Goal: Task Accomplishment & Management: Manage account settings

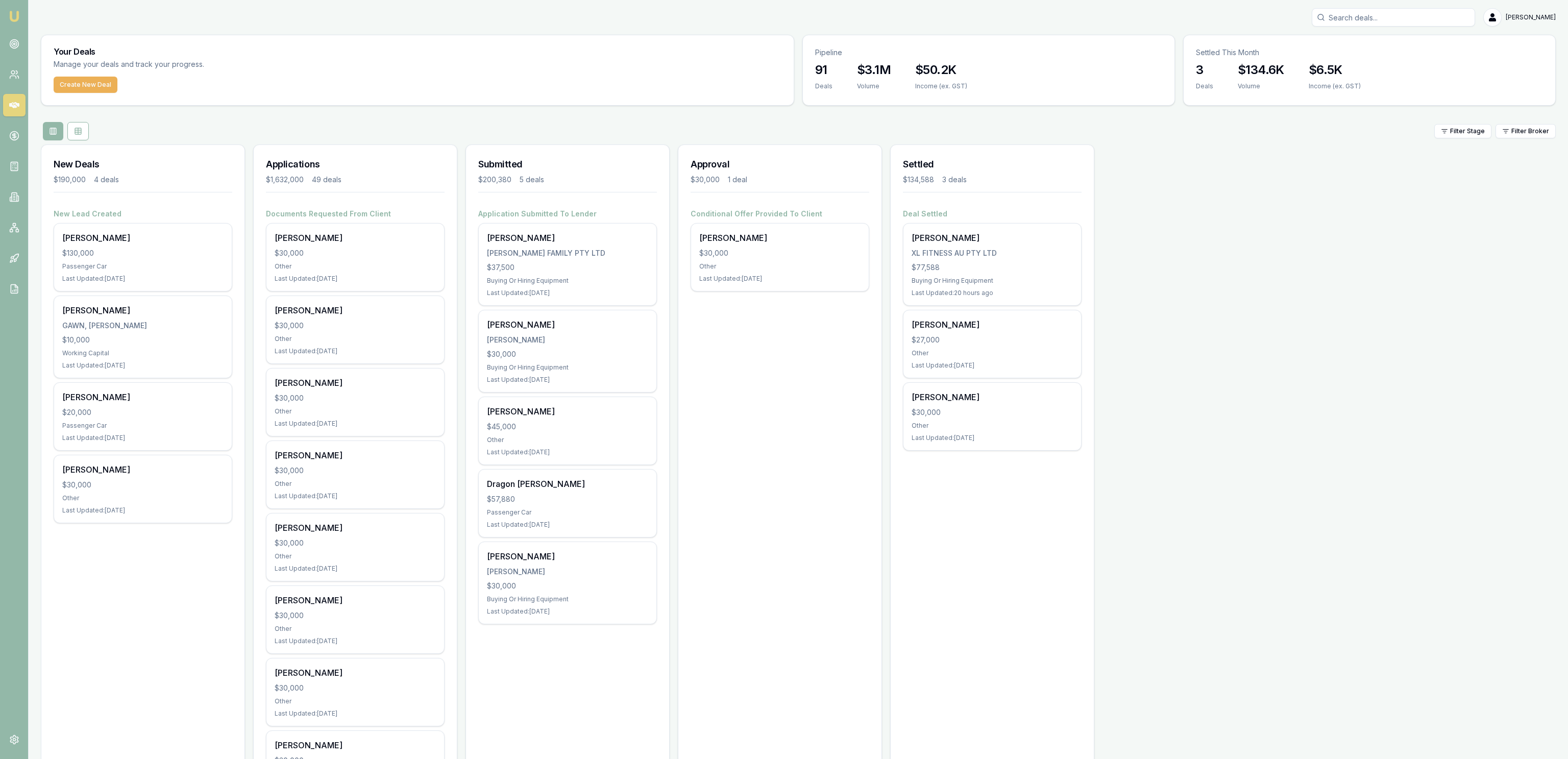
click at [21, 43] on link at bounding box center [14, 44] width 23 height 23
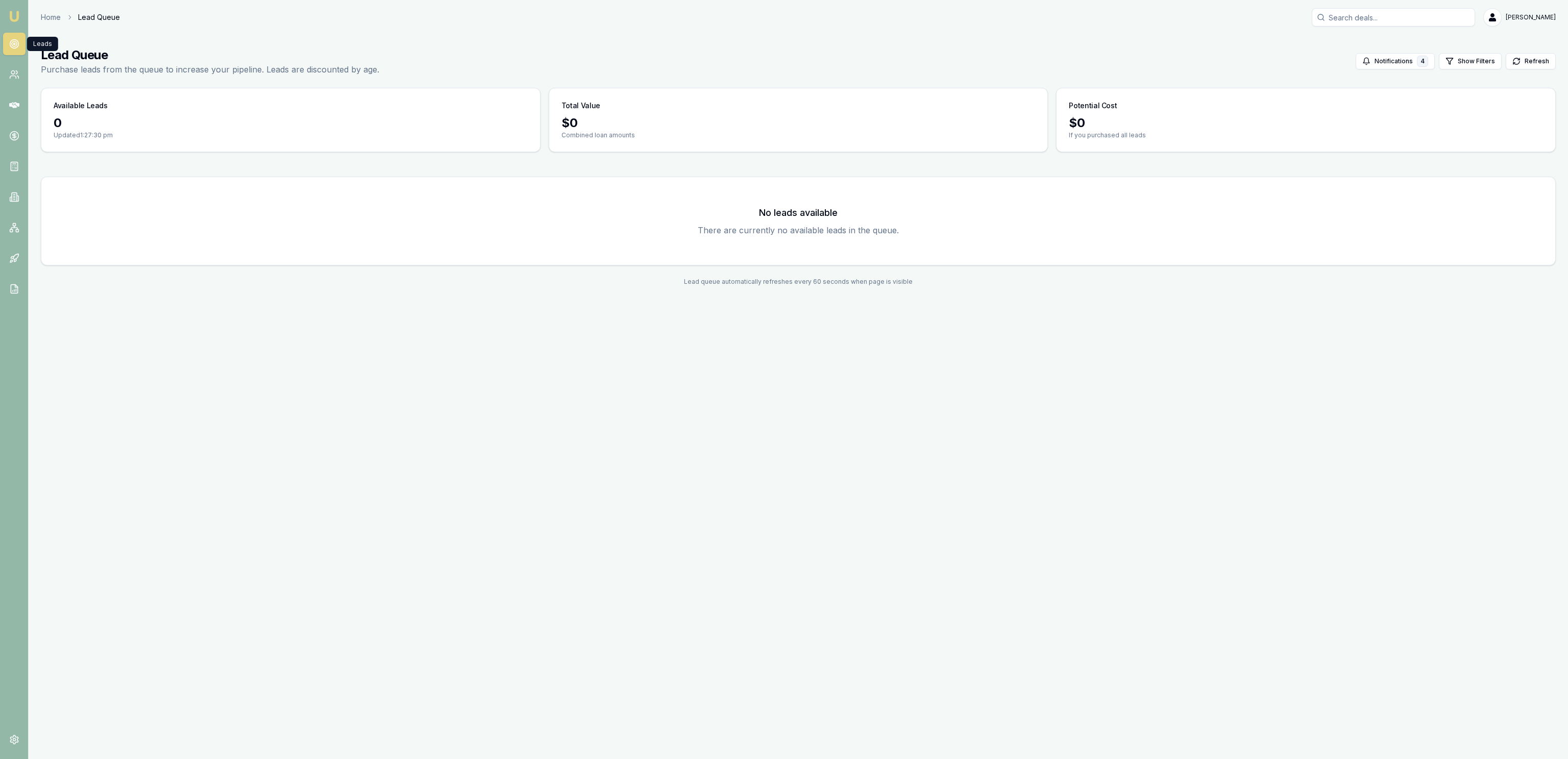
click at [13, 40] on icon at bounding box center [14, 44] width 10 height 10
click at [1415, 64] on button "Notifications 4" at bounding box center [1395, 61] width 79 height 16
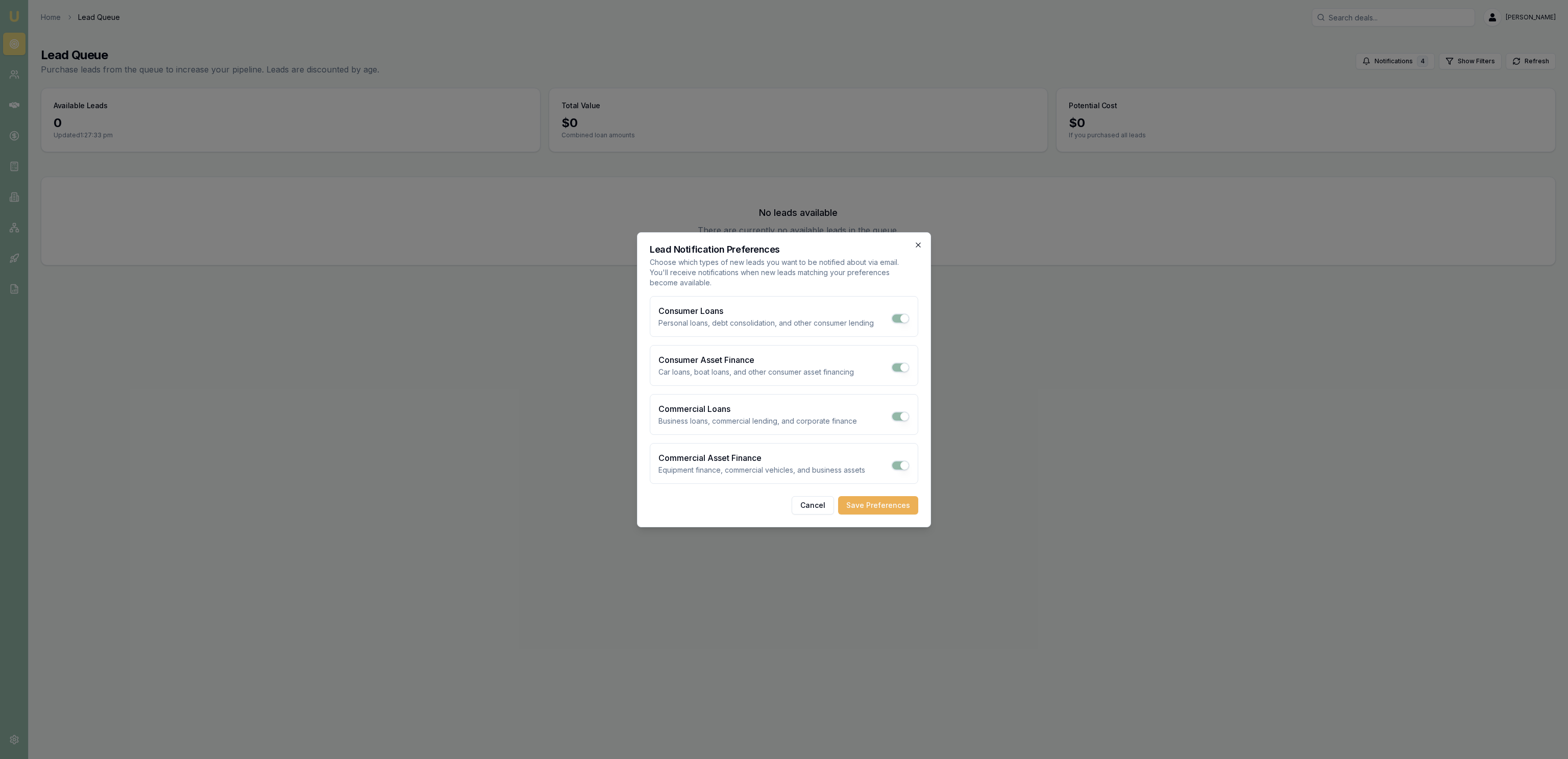
click at [918, 245] on icon "button" at bounding box center [918, 245] width 8 height 8
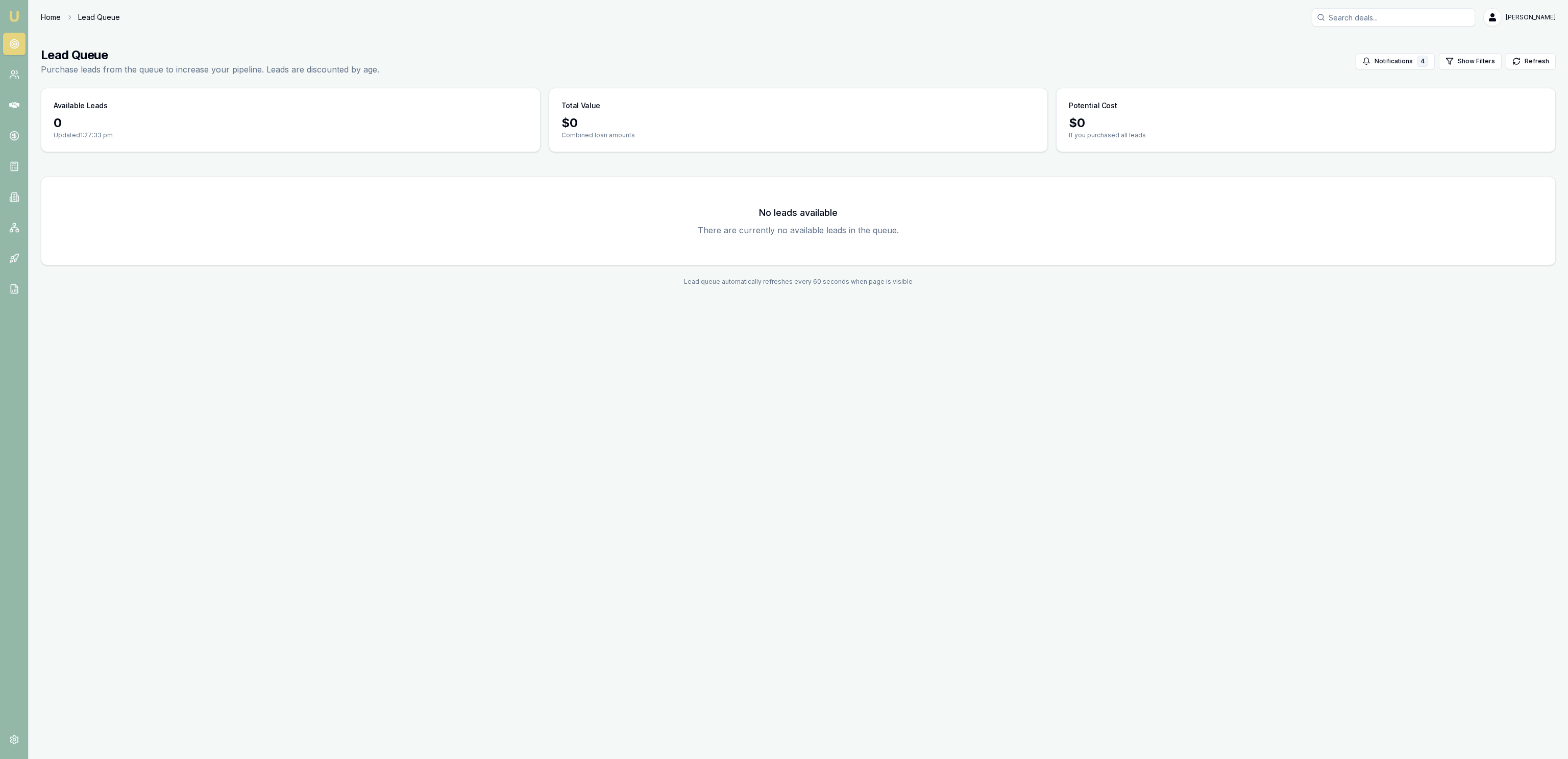
click at [55, 18] on link "Home" at bounding box center [51, 17] width 20 height 10
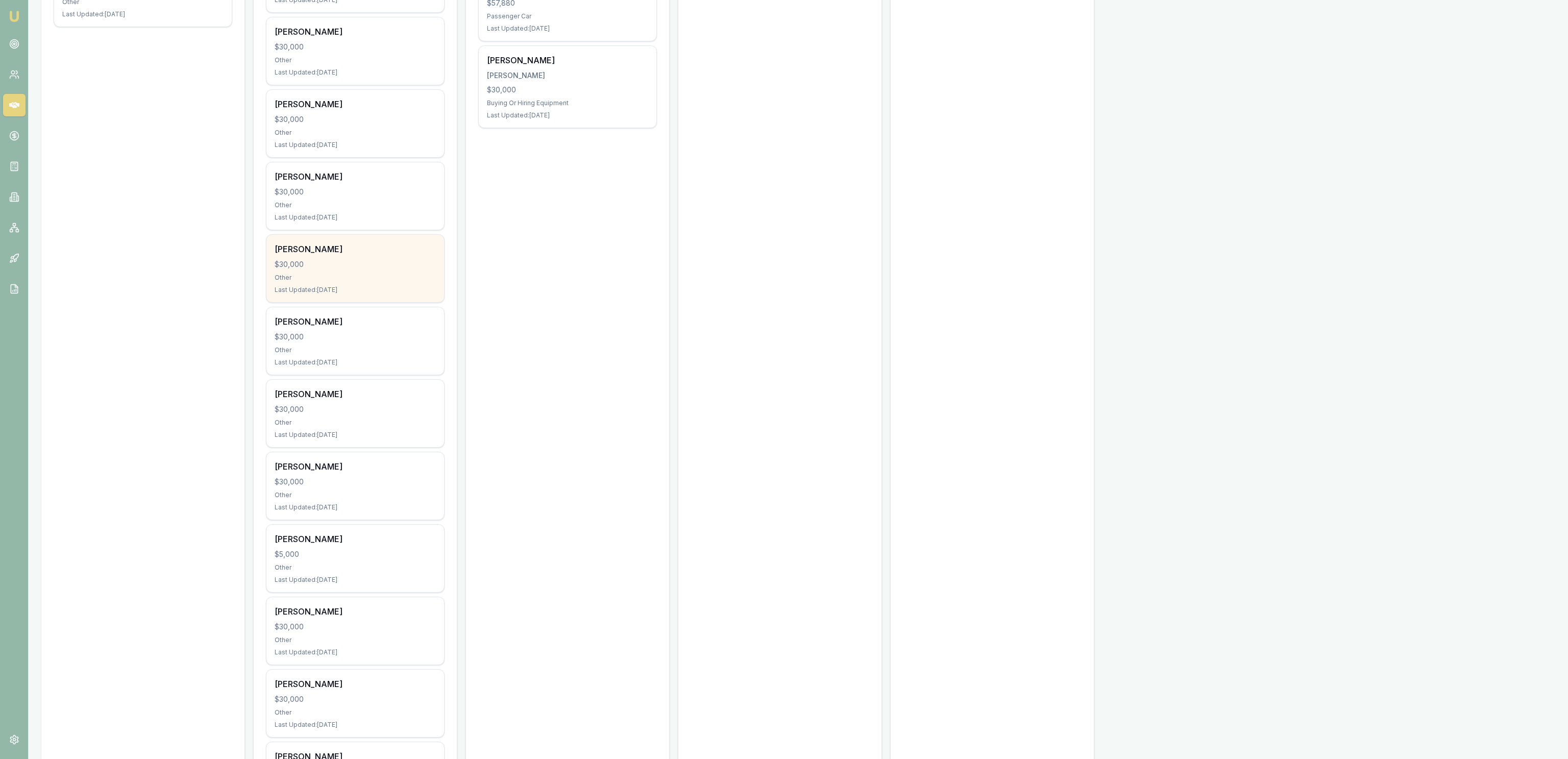
scroll to position [772, 0]
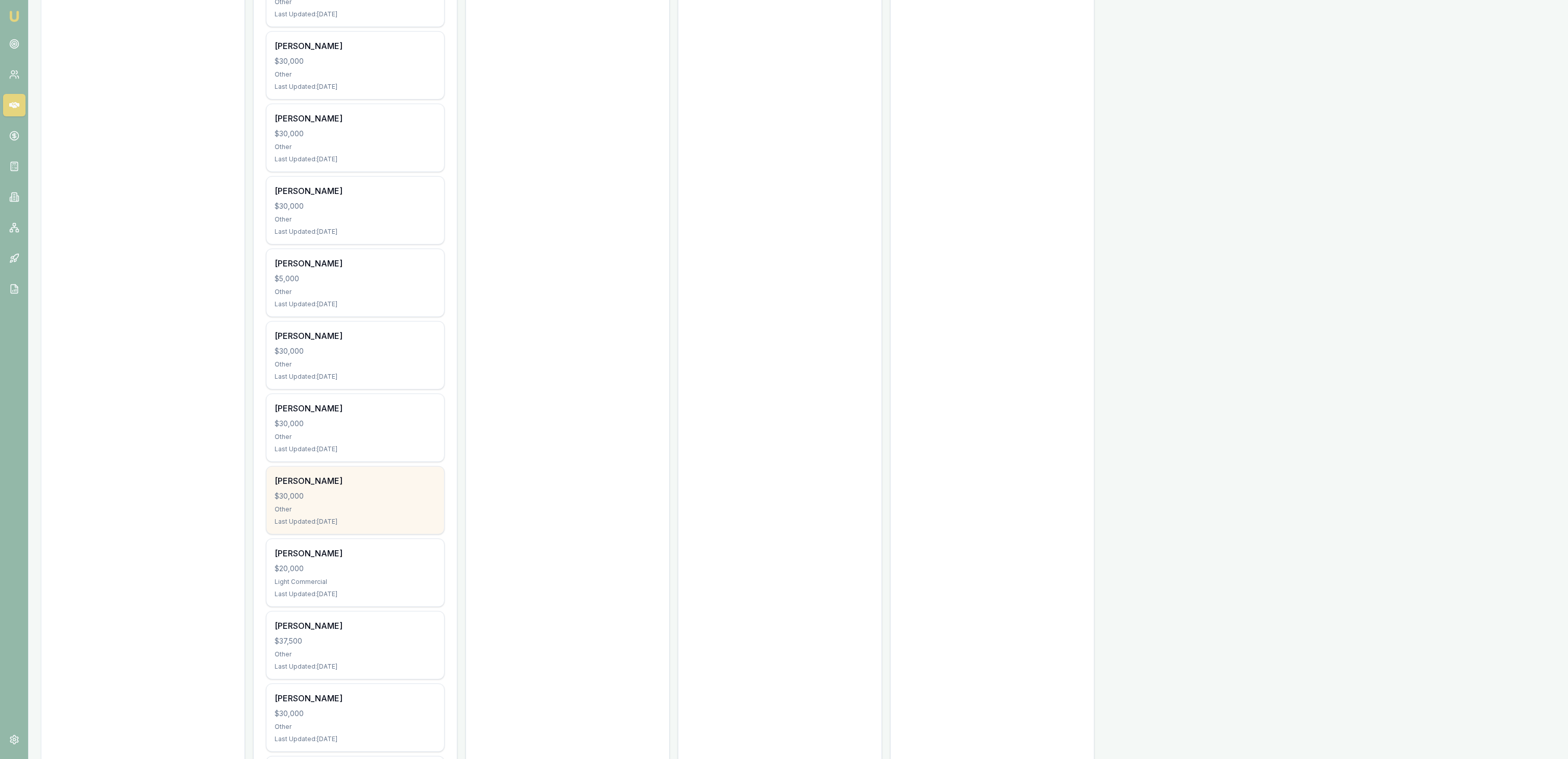
click at [380, 526] on div "Last Updated: 8 days ago" at bounding box center [355, 521] width 161 height 8
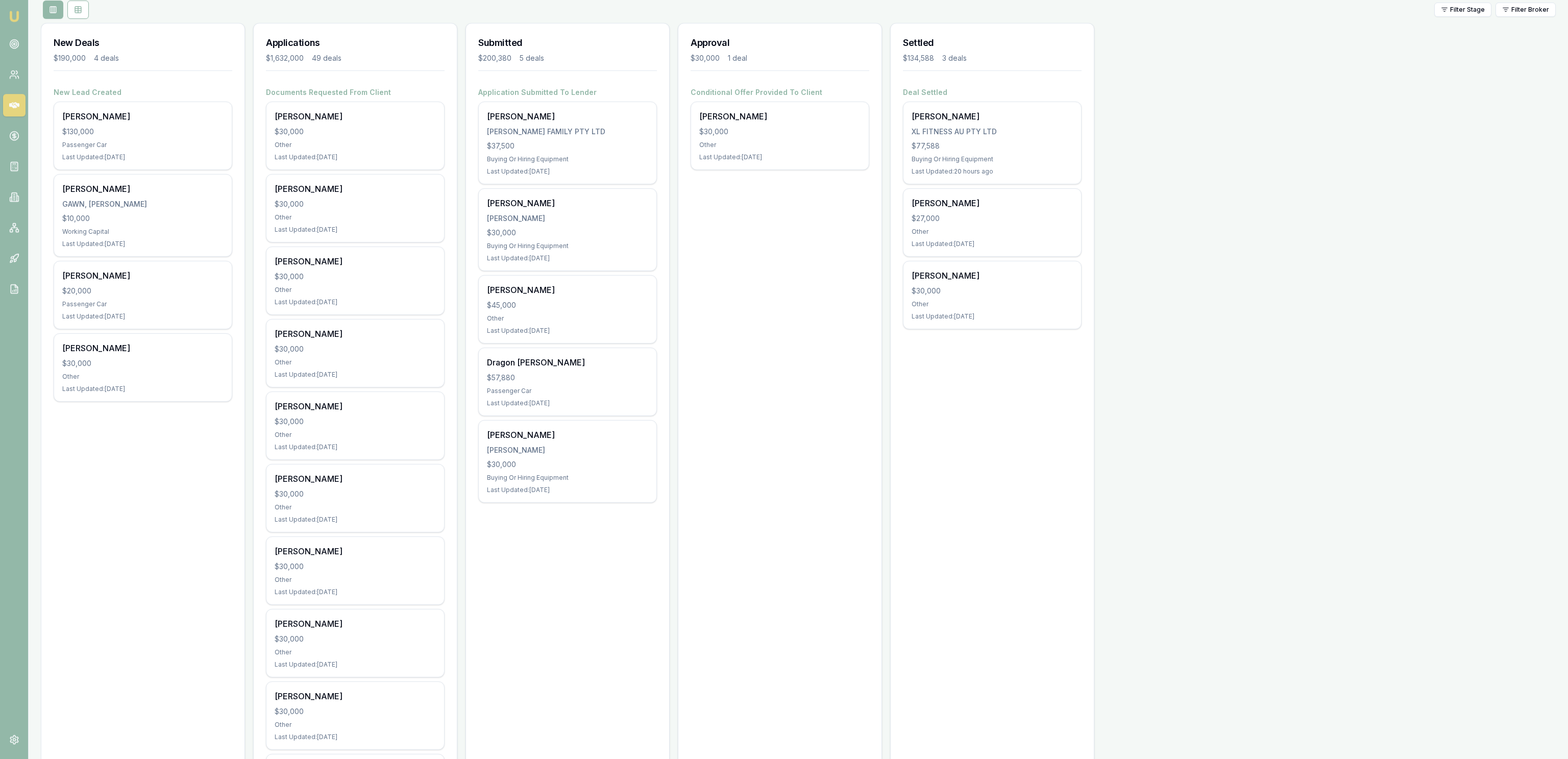
scroll to position [0, 0]
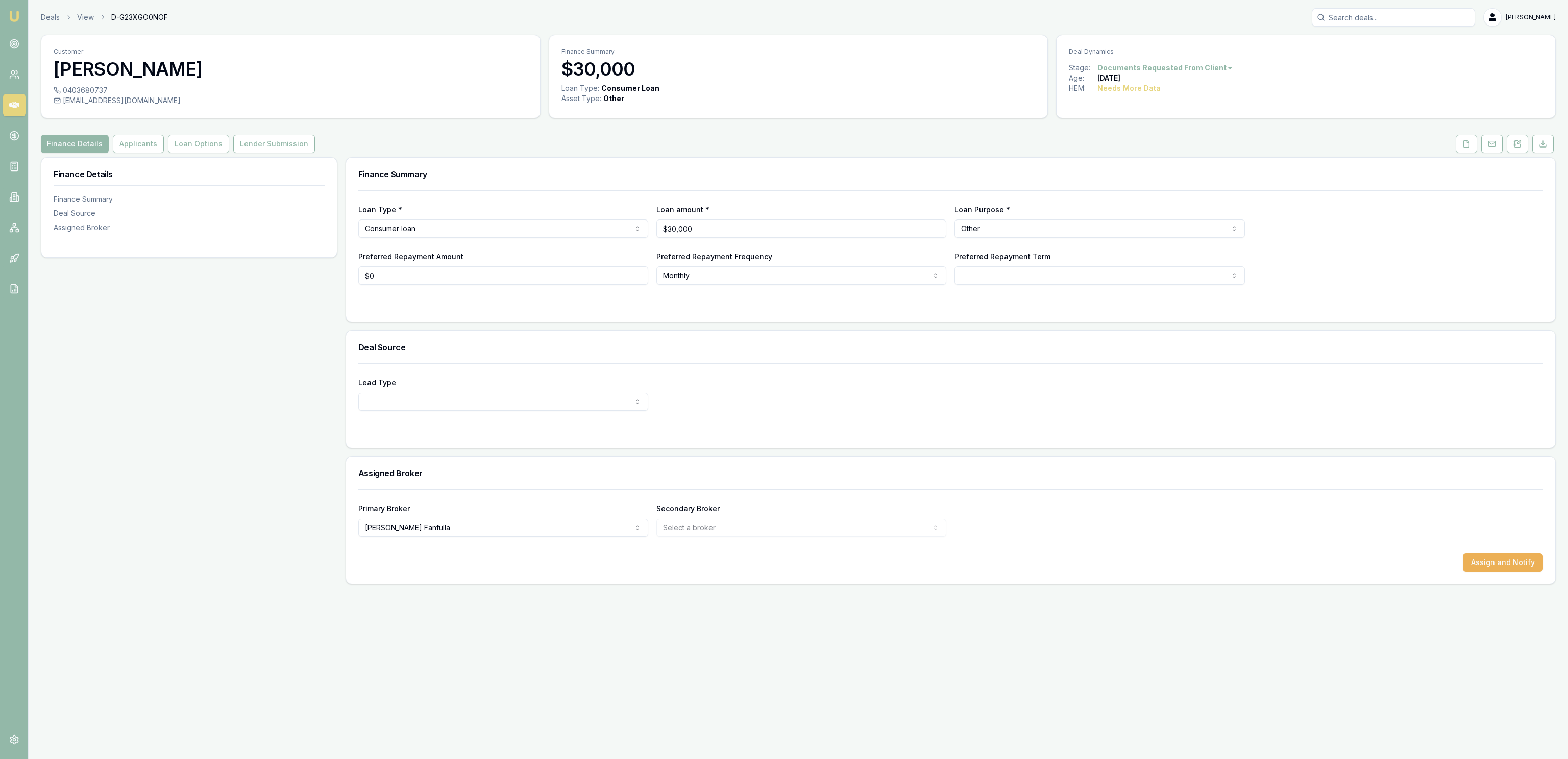
click at [263, 498] on div "Finance Details Finance Summary Deal Source Assigned Broker" at bounding box center [189, 371] width 296 height 427
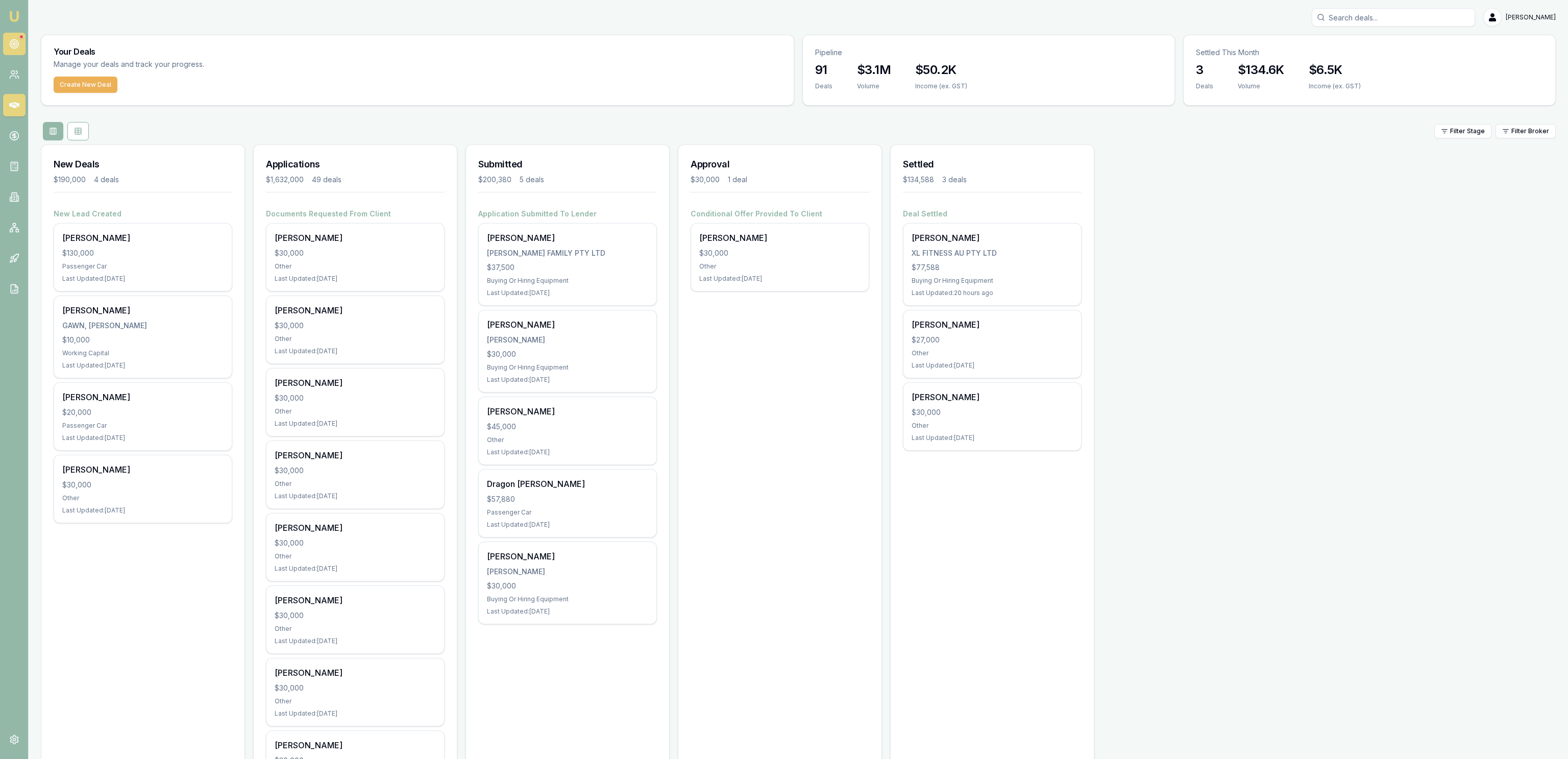
click at [10, 41] on icon at bounding box center [14, 44] width 10 height 10
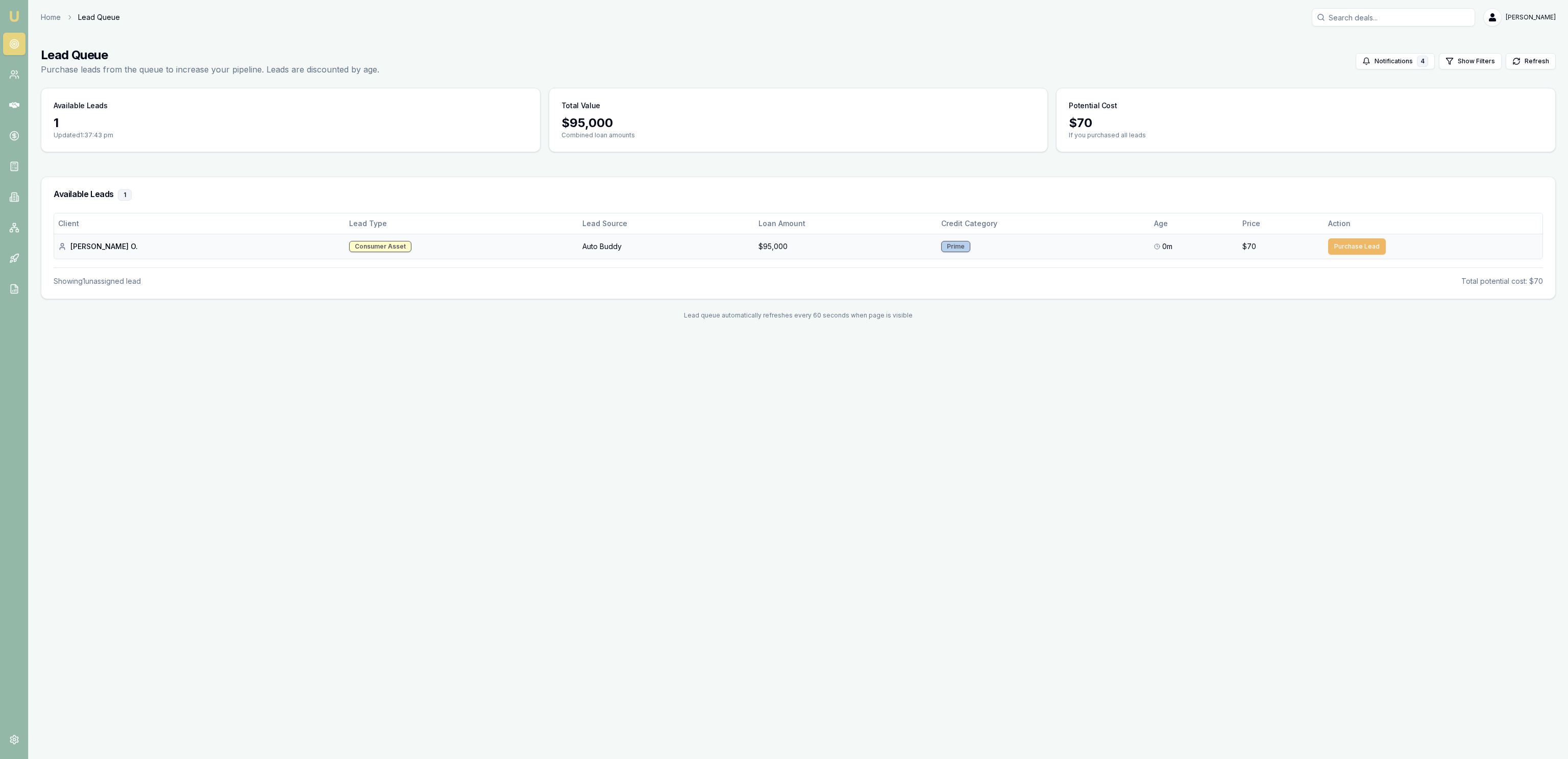
click at [1334, 248] on button "Purchase Lead" at bounding box center [1357, 247] width 58 height 16
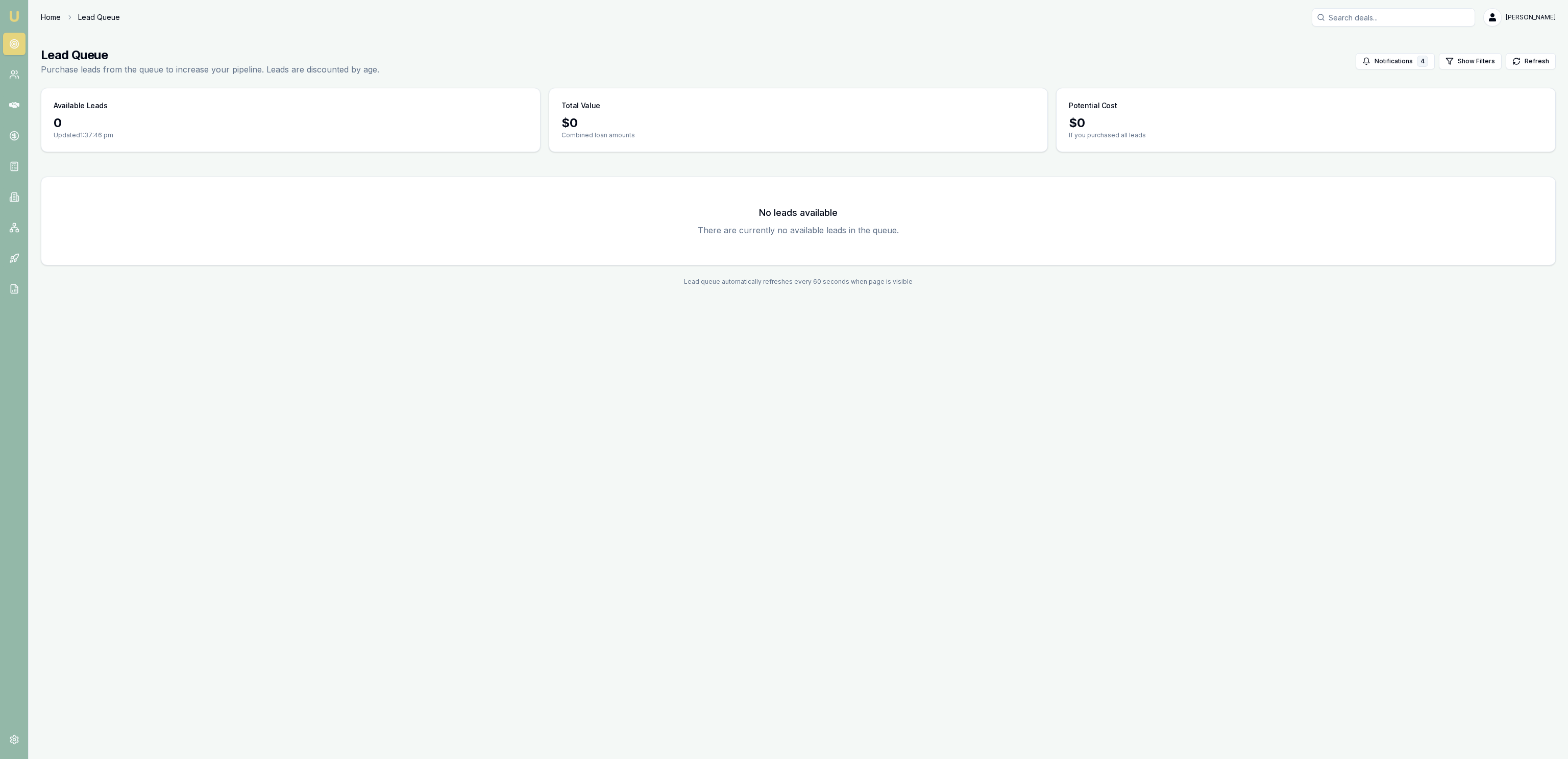
click at [55, 21] on link "Home" at bounding box center [51, 17] width 20 height 10
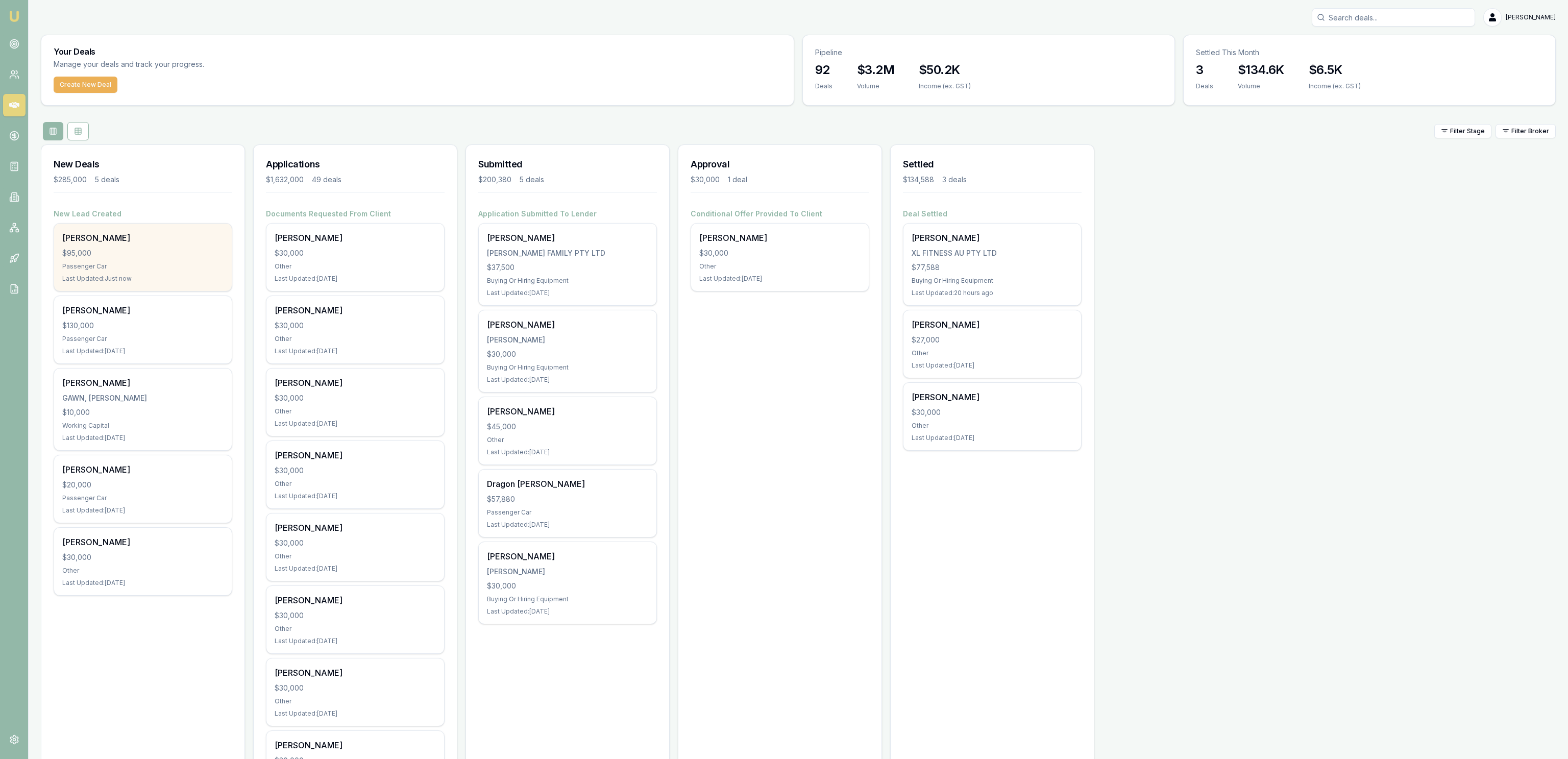
click at [191, 251] on div "$95,000" at bounding box center [142, 253] width 161 height 10
drag, startPoint x: 119, startPoint y: 259, endPoint x: 119, endPoint y: 267, distance: 8.0
click at [119, 267] on div "Jett O'donnell $95,000 Passenger Car Last Updated: 10 minutes ago" at bounding box center [143, 257] width 178 height 68
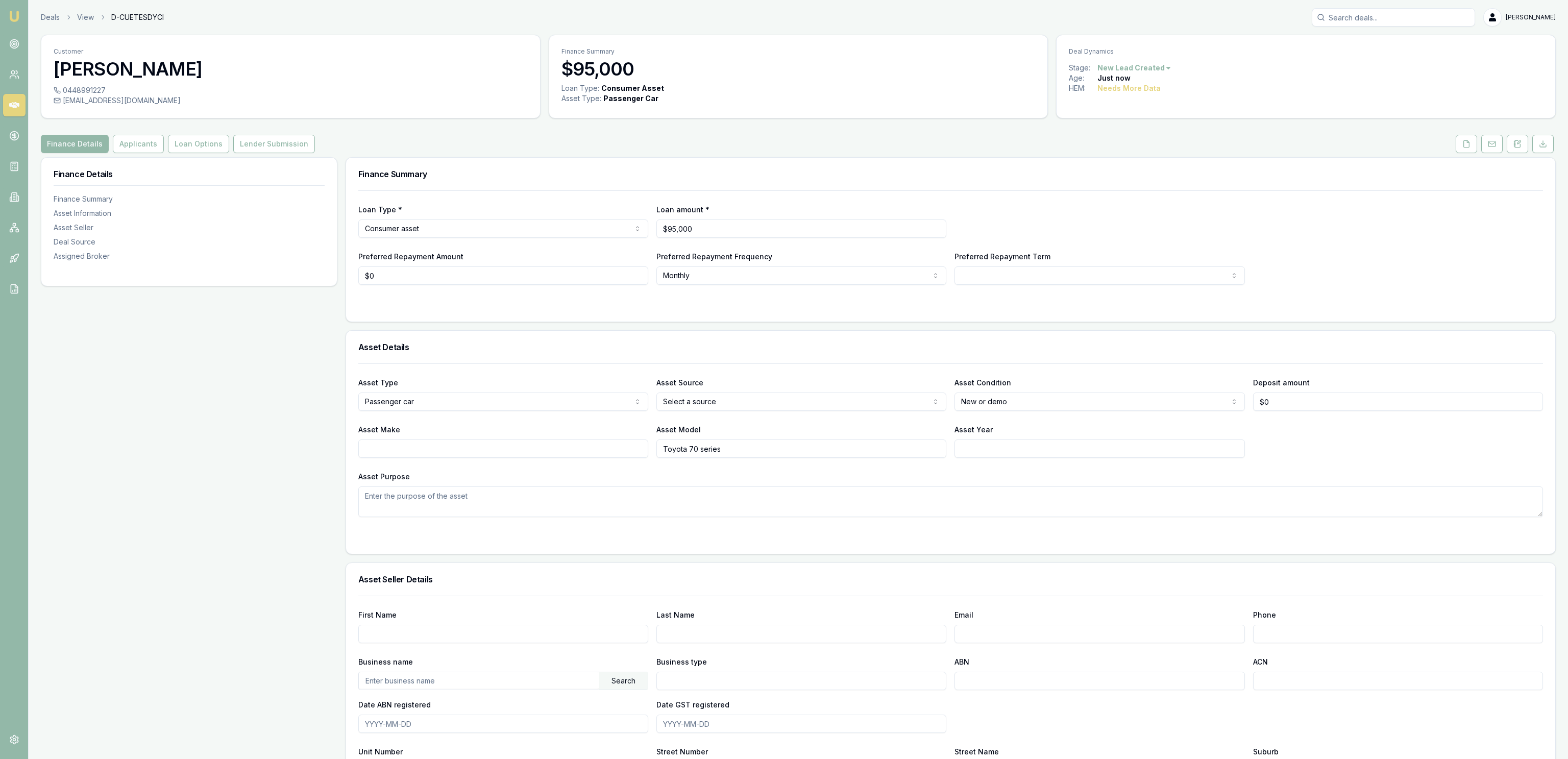
click at [269, 425] on div "Finance Details Finance Summary Asset Information Asset Seller Deal Source Assi…" at bounding box center [189, 630] width 296 height 946
click at [1489, 149] on button at bounding box center [1491, 144] width 21 height 18
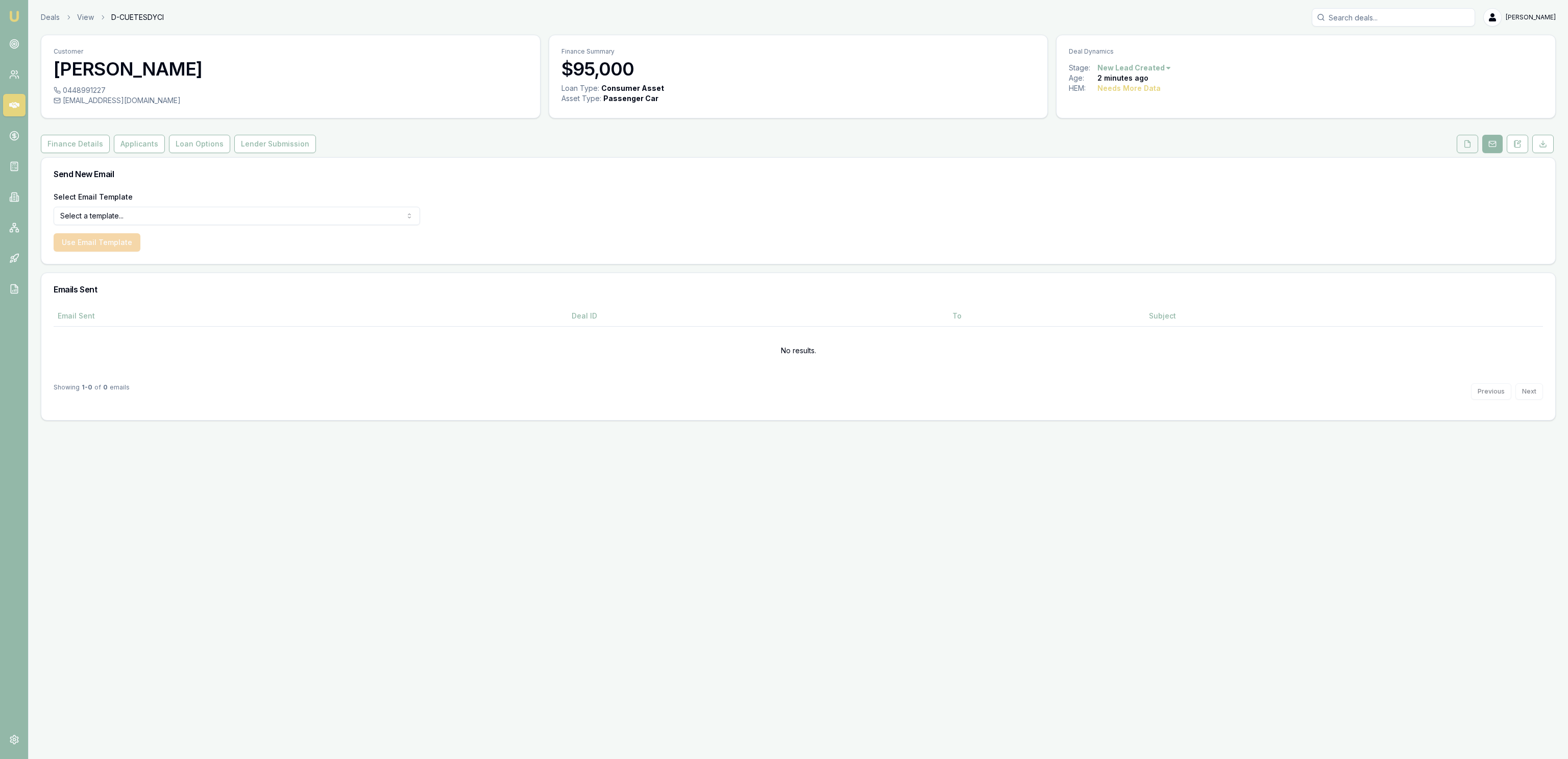
click at [1468, 151] on button at bounding box center [1467, 144] width 21 height 18
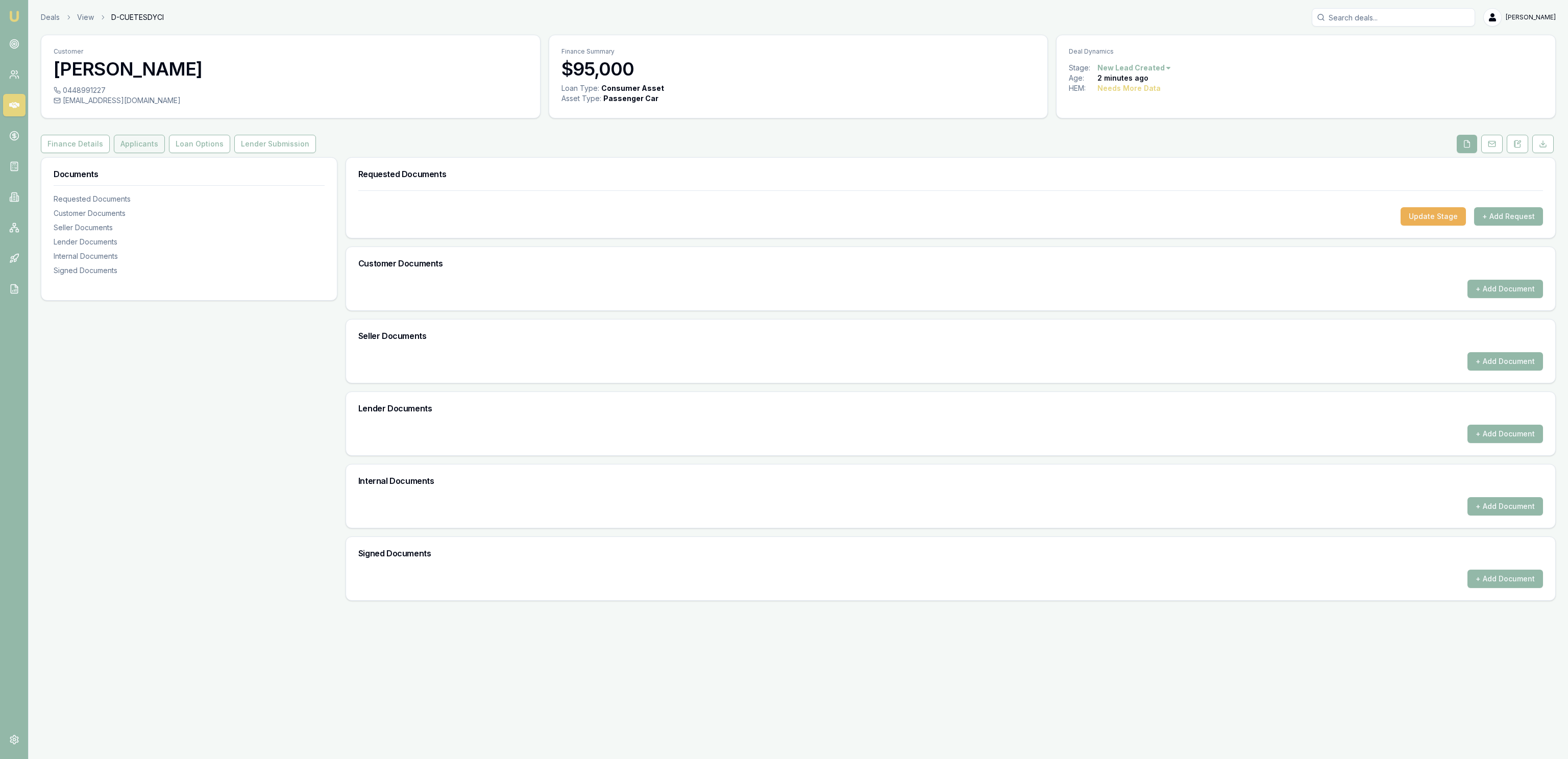
click at [153, 149] on button "Applicants" at bounding box center [139, 144] width 51 height 18
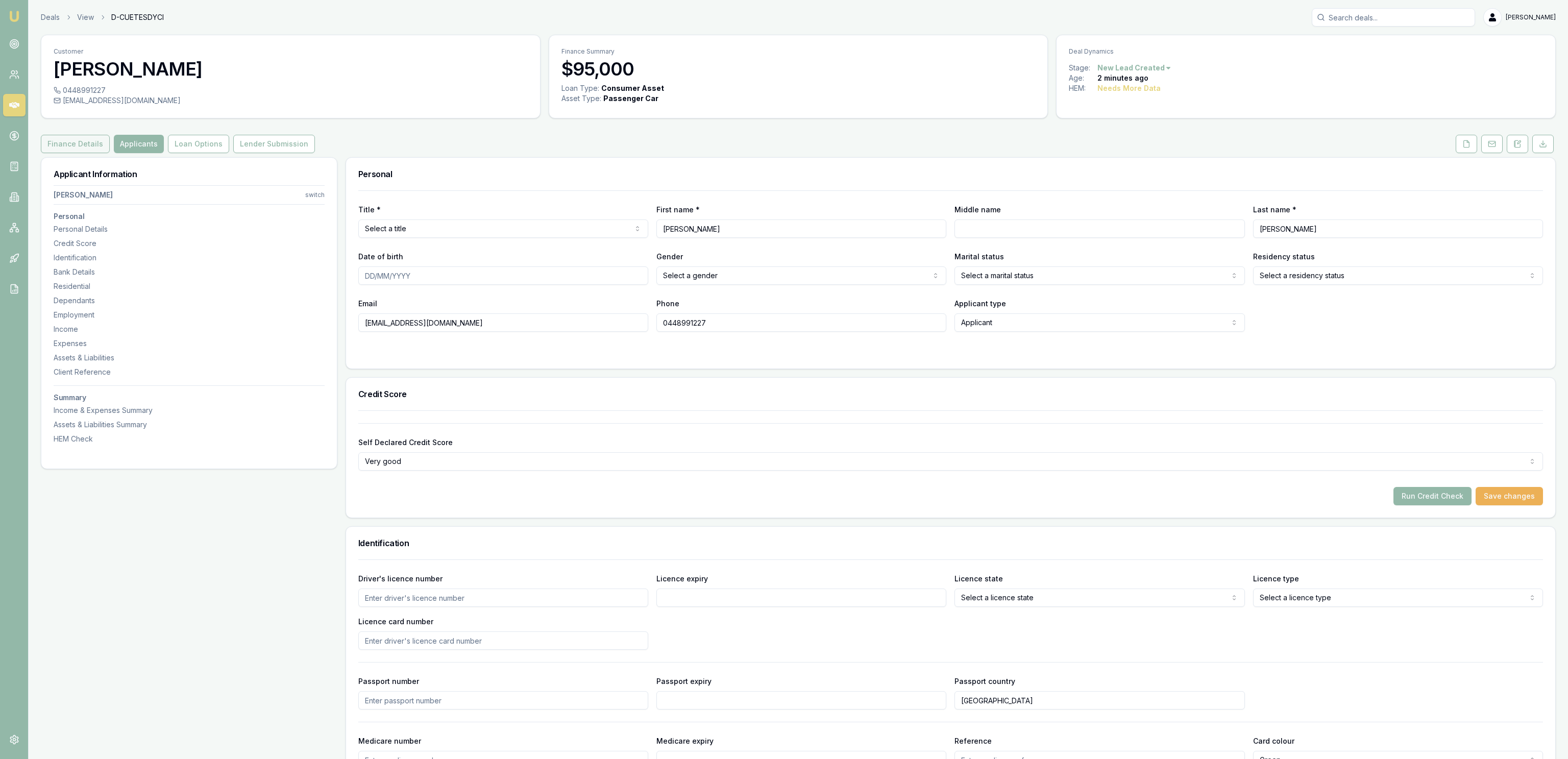
drag, startPoint x: 126, startPoint y: 150, endPoint x: 75, endPoint y: 150, distance: 51.0
click at [75, 150] on button "Finance Details" at bounding box center [75, 144] width 69 height 18
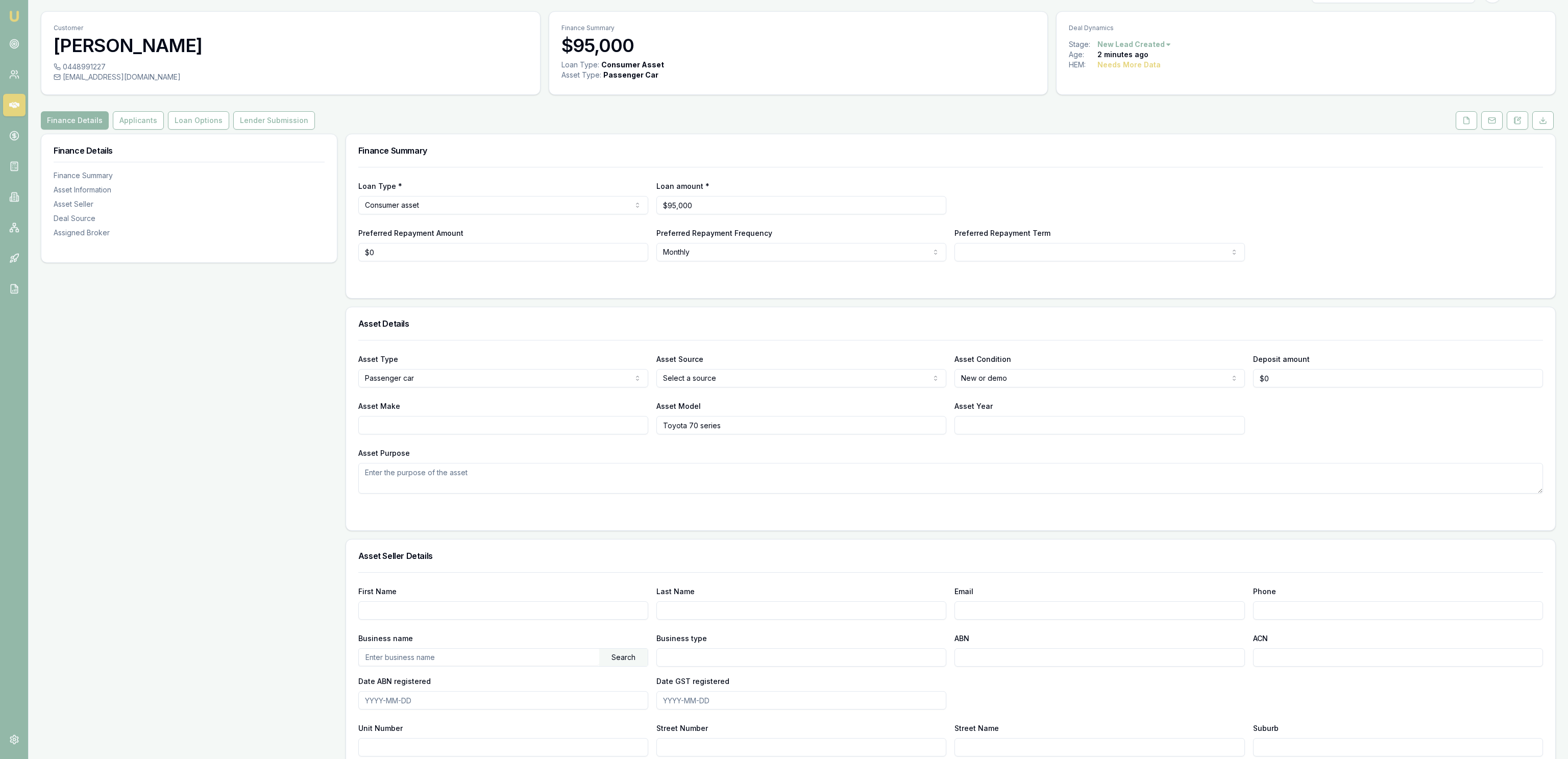
scroll to position [23, 0]
click at [125, 125] on button "Applicants" at bounding box center [138, 121] width 51 height 18
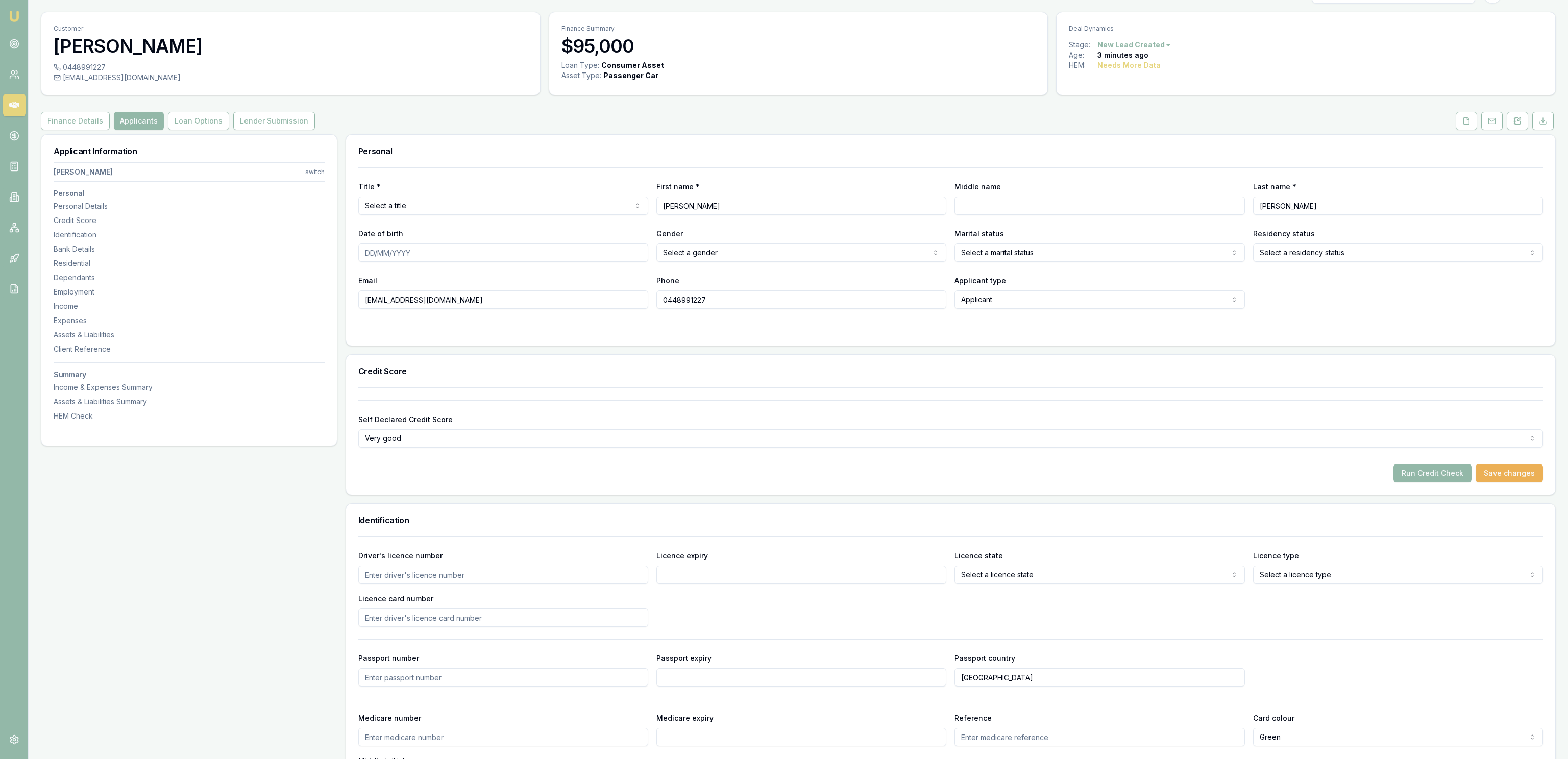
click at [87, 127] on button "Finance Details" at bounding box center [75, 121] width 69 height 18
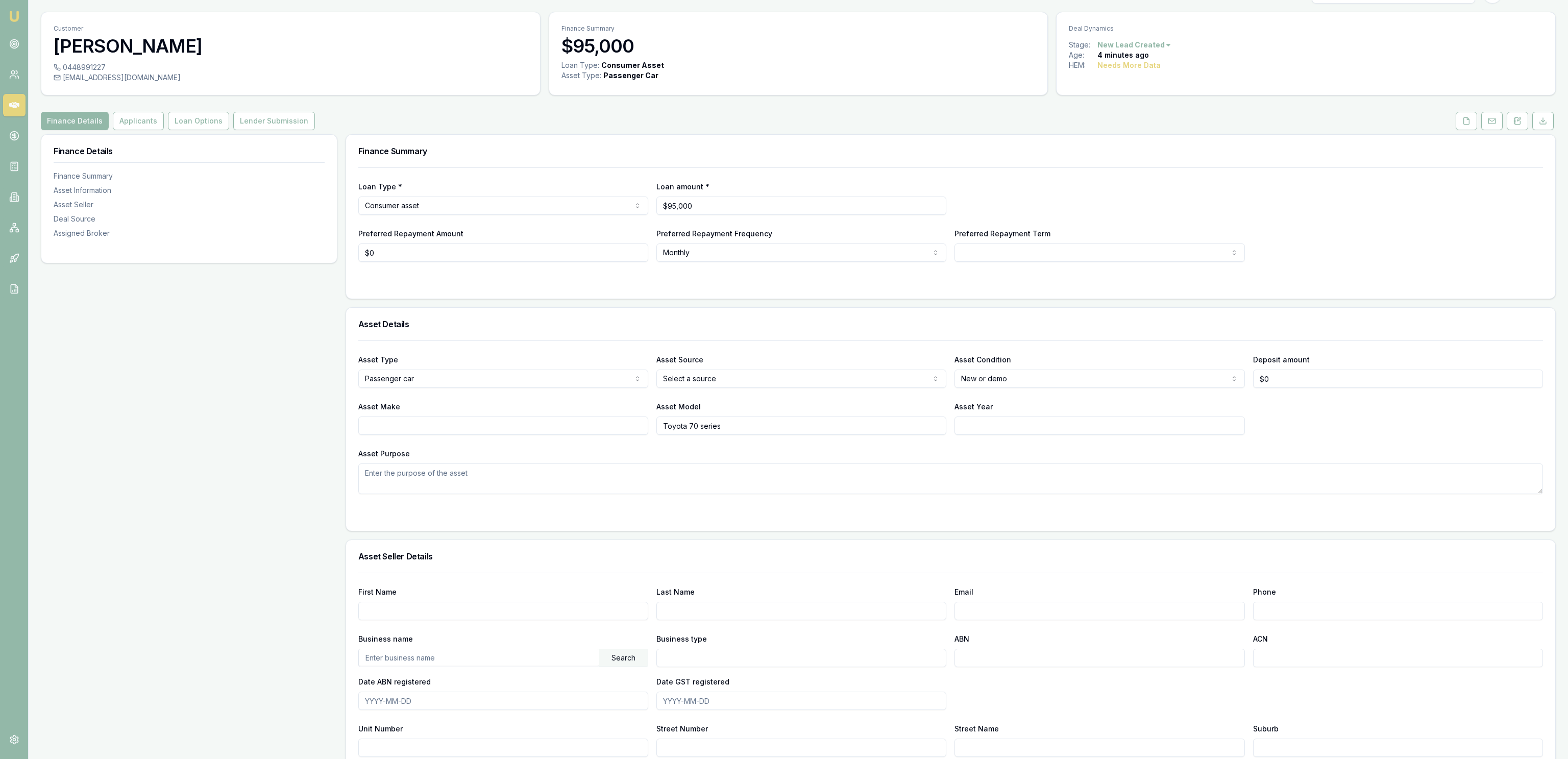
click at [232, 337] on div "Finance Details Finance Summary Asset Information Asset Seller Deal Source Assi…" at bounding box center [189, 607] width 296 height 946
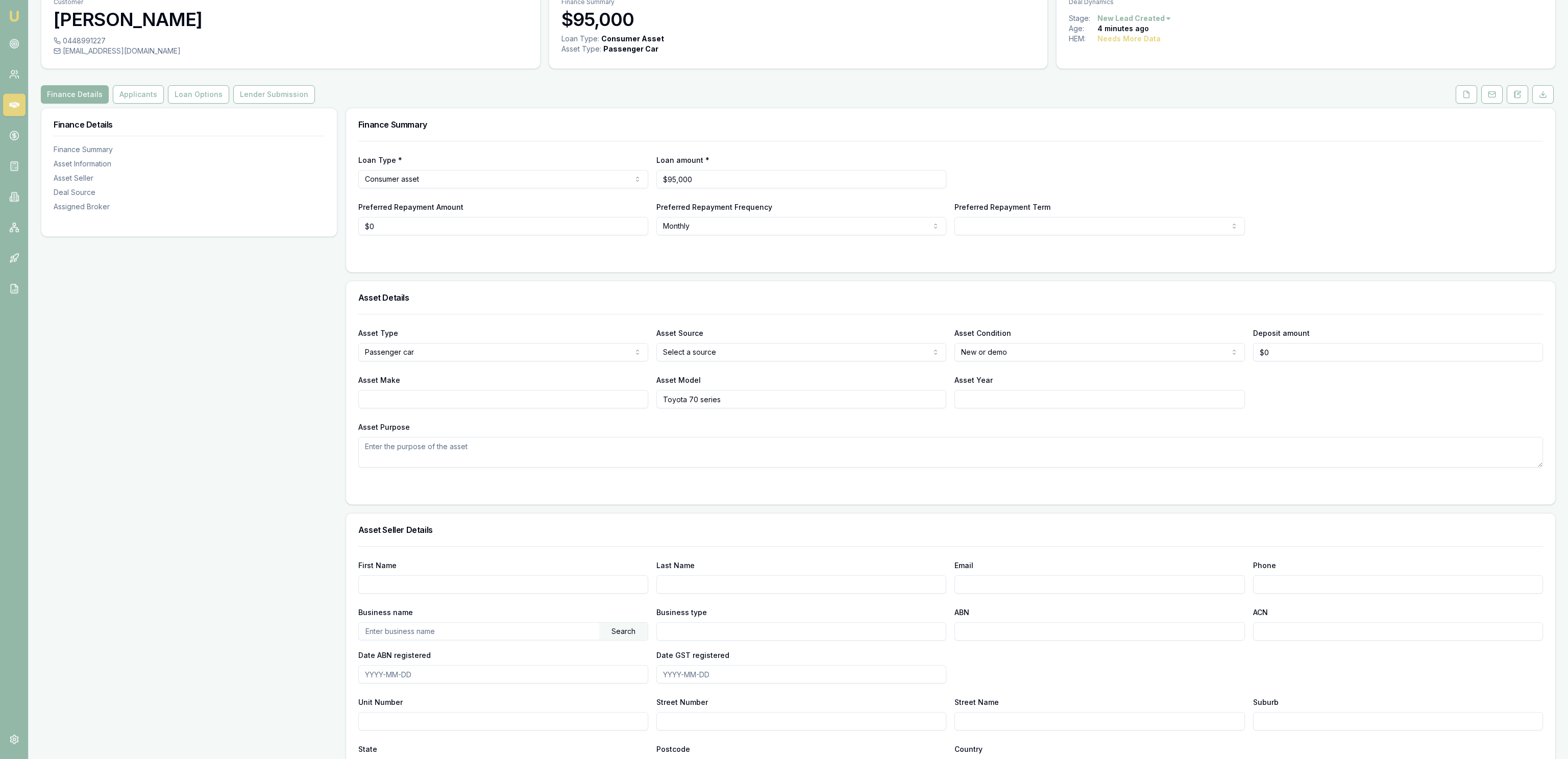
scroll to position [78, 0]
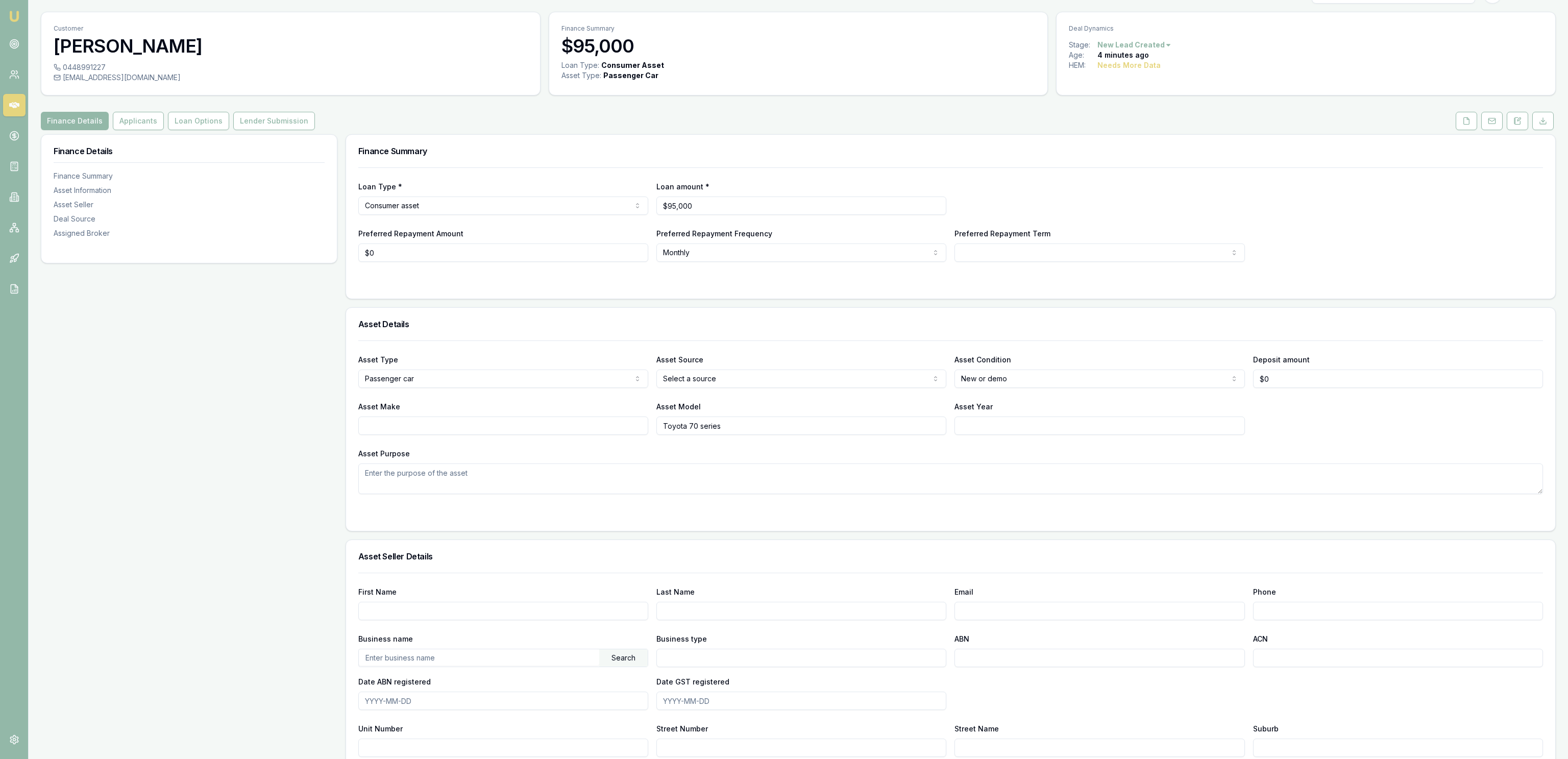
click at [316, 428] on div "Finance Details Finance Summary Asset Information Asset Seller Deal Source Assi…" at bounding box center [189, 607] width 296 height 946
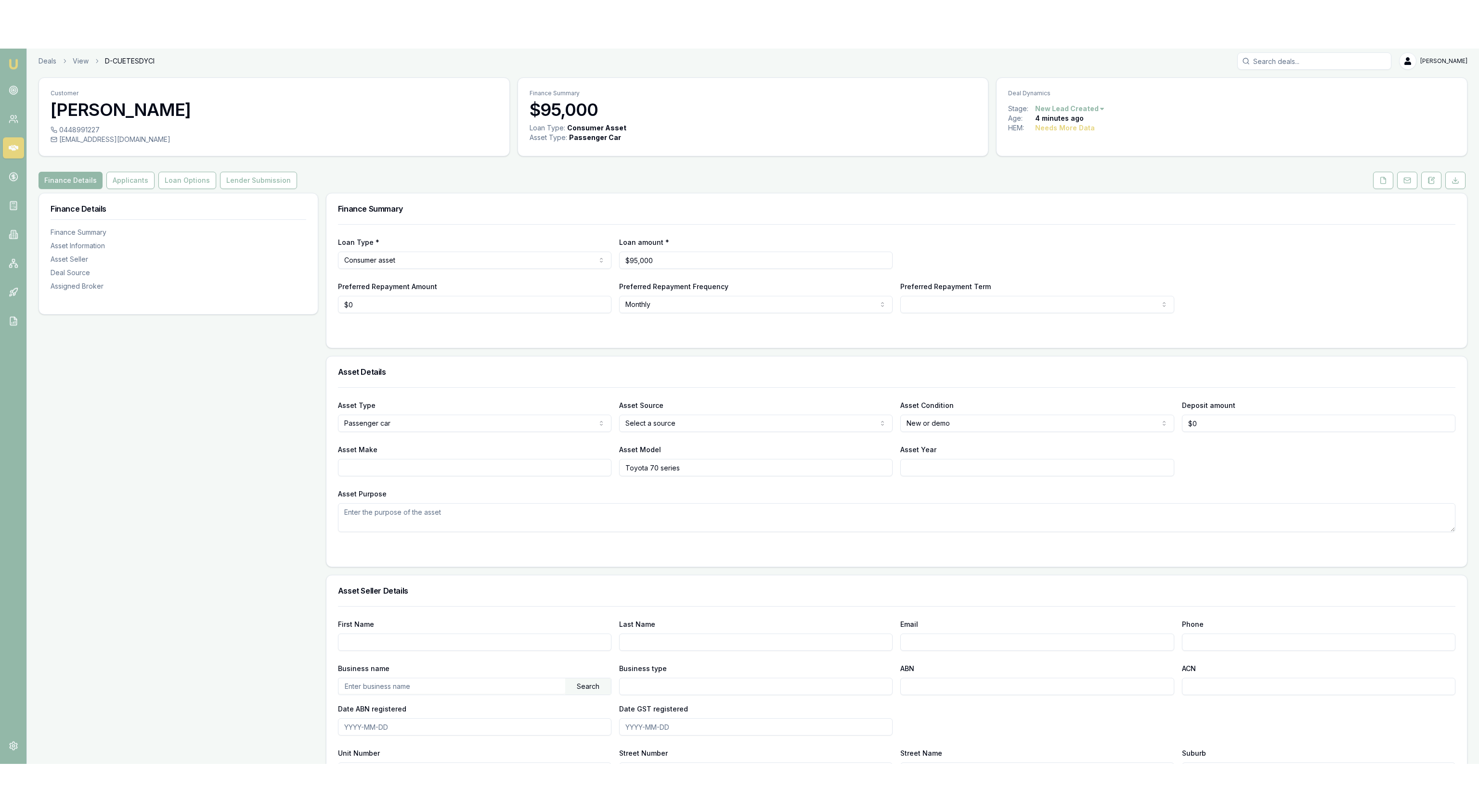
scroll to position [0, 0]
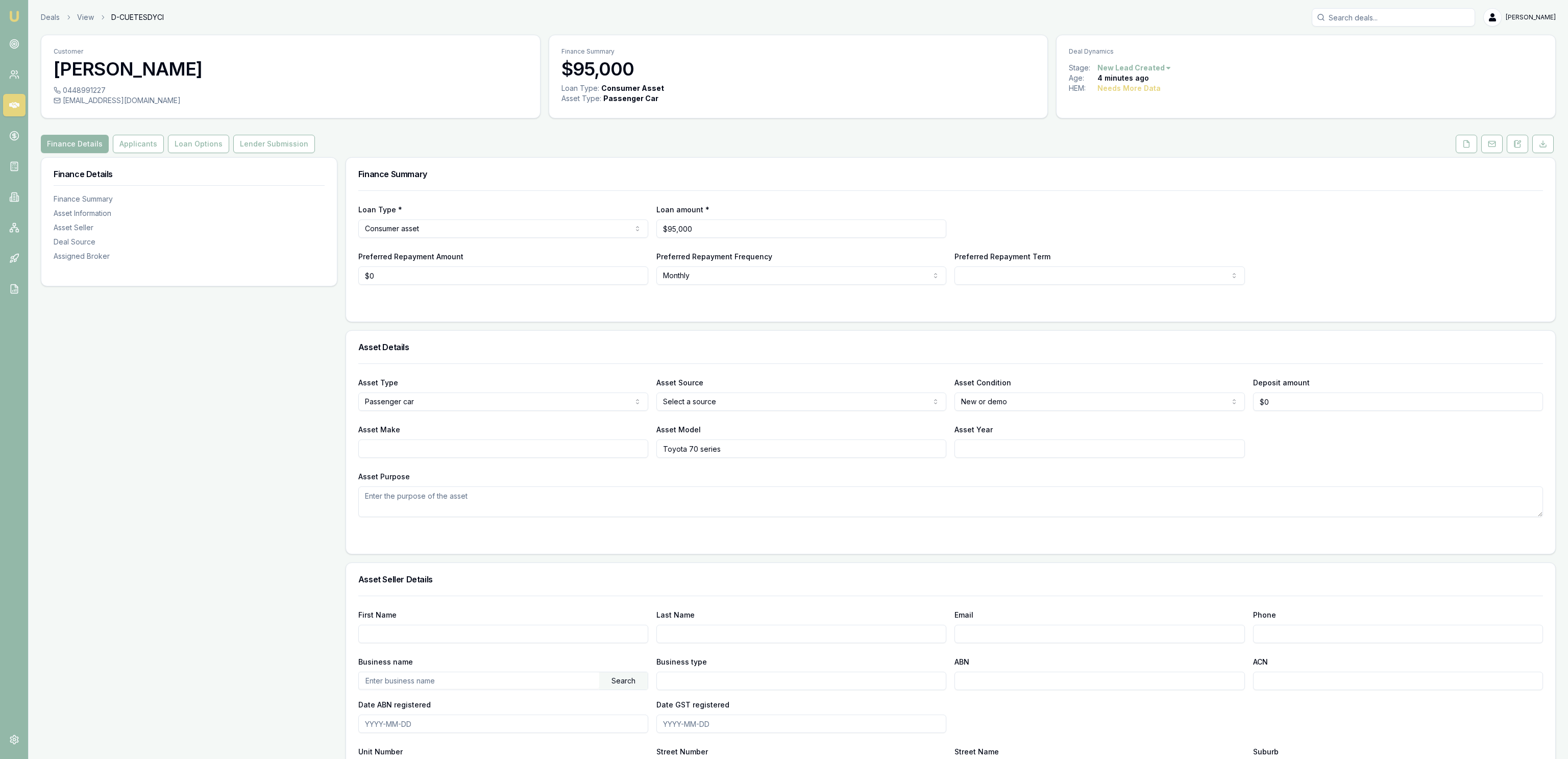
click at [220, 497] on div "Finance Details Finance Summary Asset Information Asset Seller Deal Source Assi…" at bounding box center [189, 630] width 296 height 946
click at [1457, 141] on button at bounding box center [1466, 144] width 21 height 18
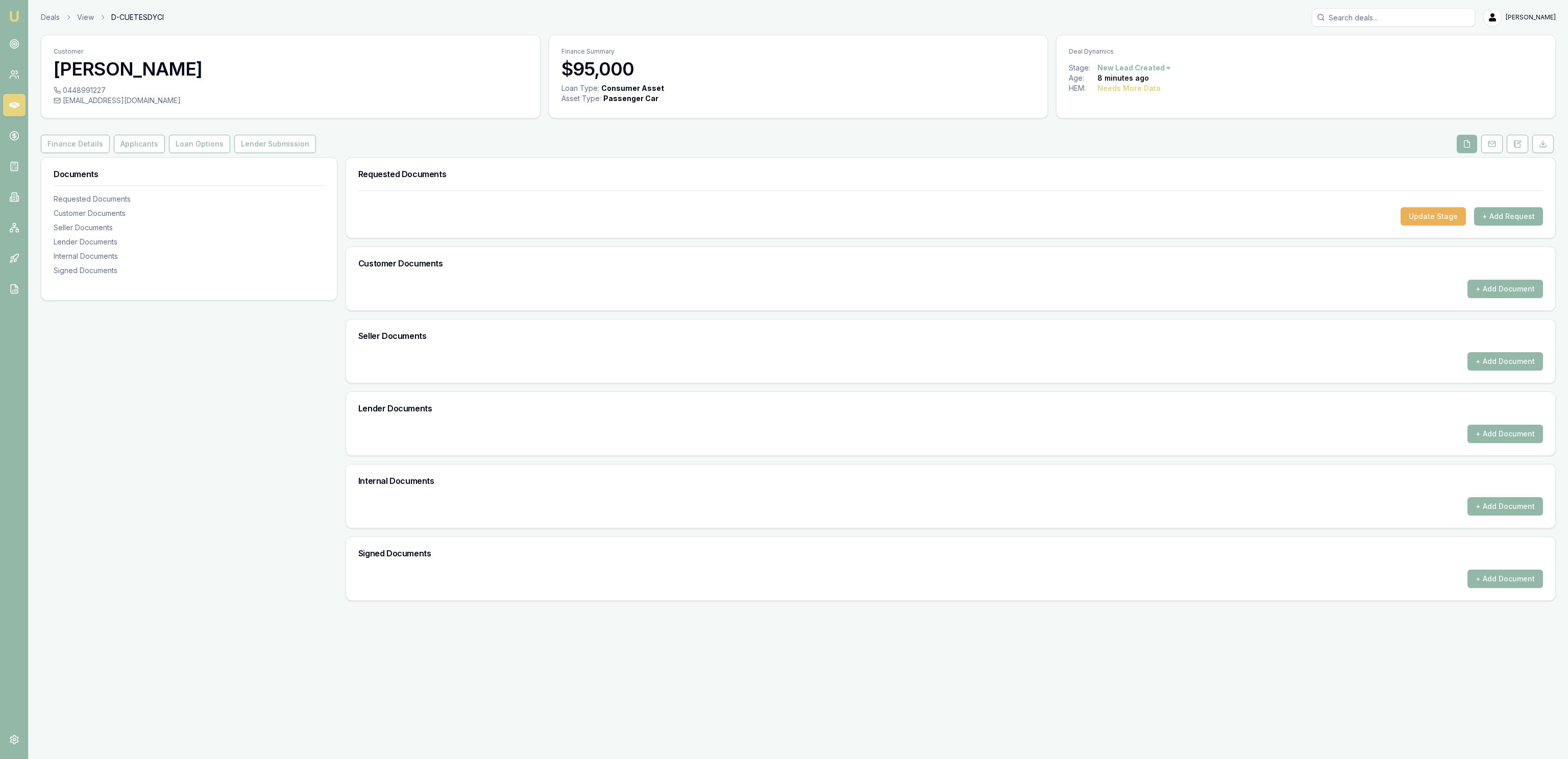
click at [1519, 223] on button "+ Add Request" at bounding box center [1508, 216] width 69 height 18
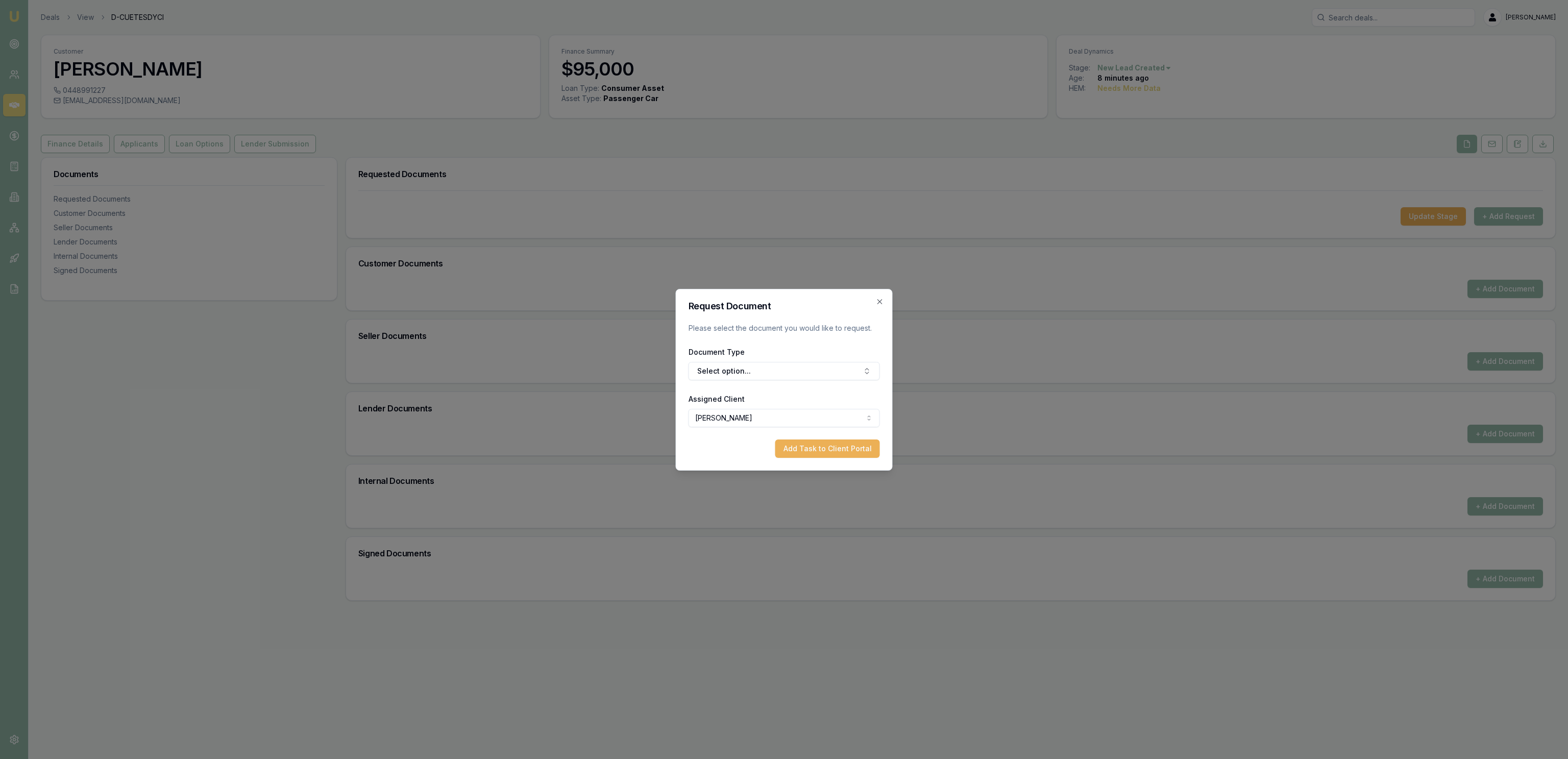
click at [756, 352] on div "Document Type Select option..." at bounding box center [784, 363] width 191 height 35
click at [757, 369] on button "Select option..." at bounding box center [784, 371] width 191 height 18
click at [744, 416] on div "Privacy Consent" at bounding box center [783, 414] width 149 height 16
click at [793, 446] on button "Add Task to Client Portal" at bounding box center [828, 449] width 105 height 18
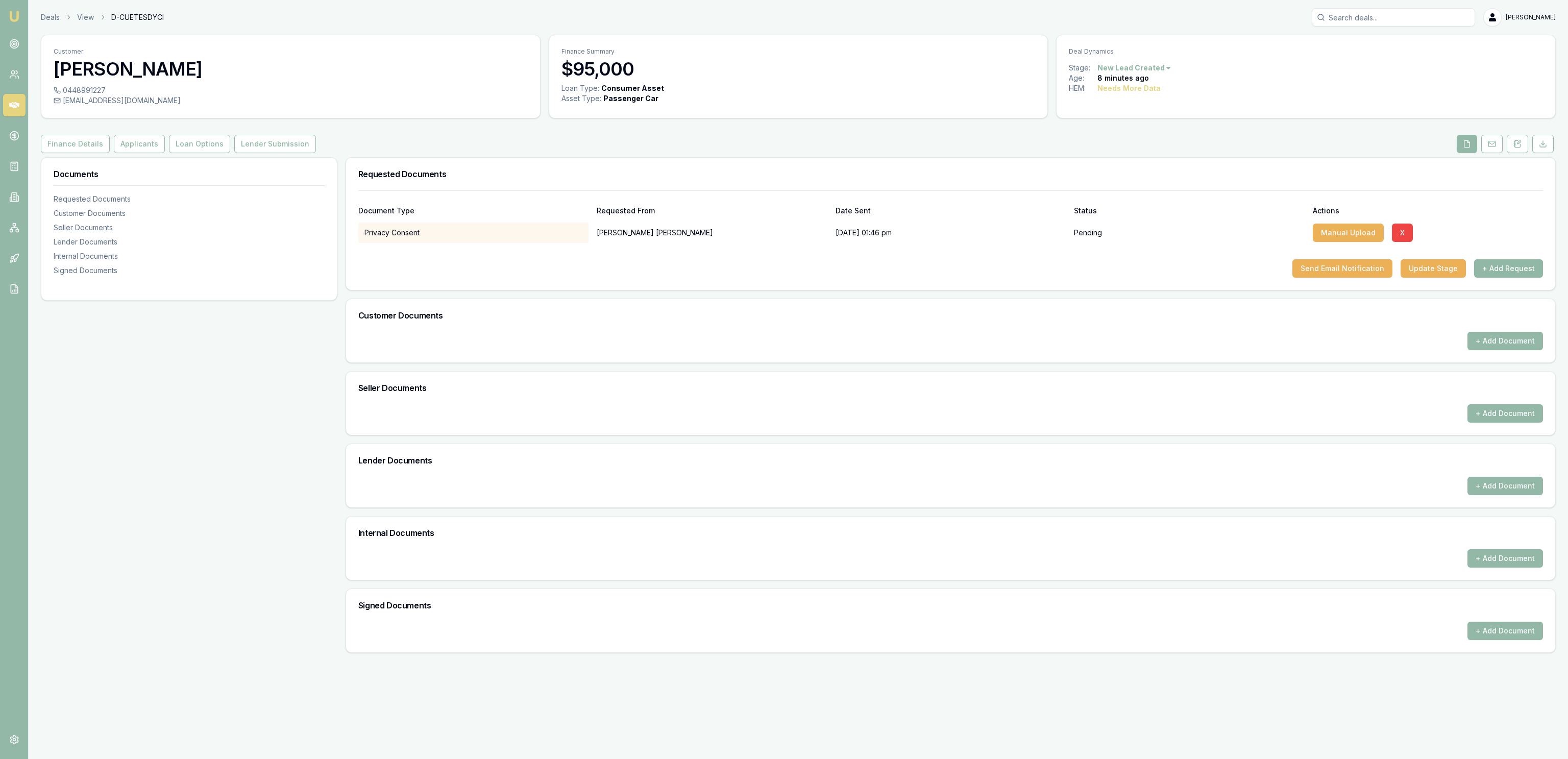
click at [1493, 269] on button "+ Add Request" at bounding box center [1508, 268] width 69 height 18
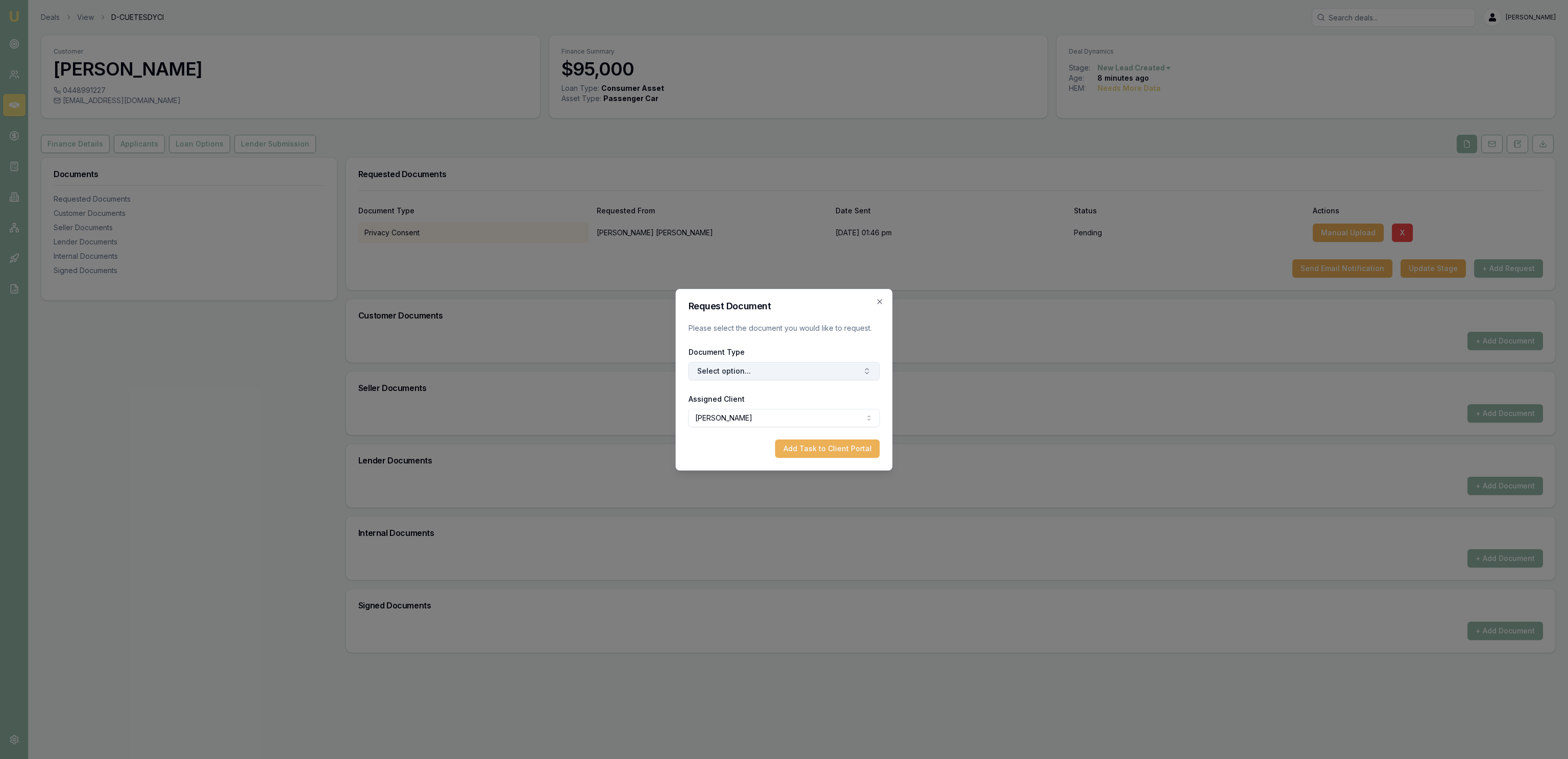
drag, startPoint x: 741, startPoint y: 381, endPoint x: 746, endPoint y: 374, distance: 8.6
click at [742, 380] on form "Request Document Please select the document you would like to request. Document…" at bounding box center [784, 380] width 191 height 156
click at [747, 370] on button "Select option..." at bounding box center [784, 371] width 191 height 18
click at [738, 432] on div "Credit Guide and Quote" at bounding box center [783, 430] width 149 height 16
drag, startPoint x: 833, startPoint y: 444, endPoint x: 868, endPoint y: 440, distance: 35.2
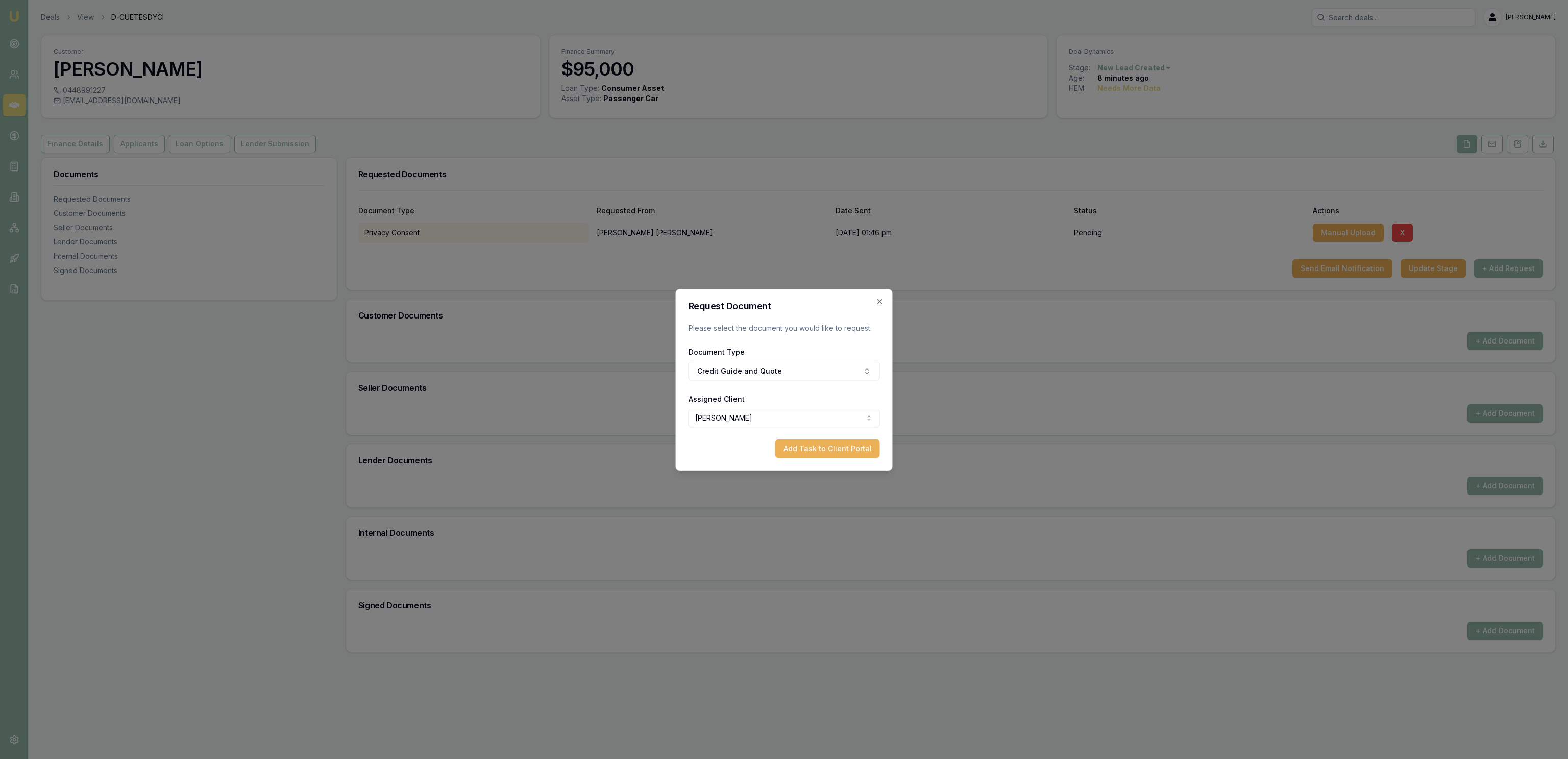
click at [833, 444] on button "Add Task to Client Portal" at bounding box center [828, 449] width 105 height 18
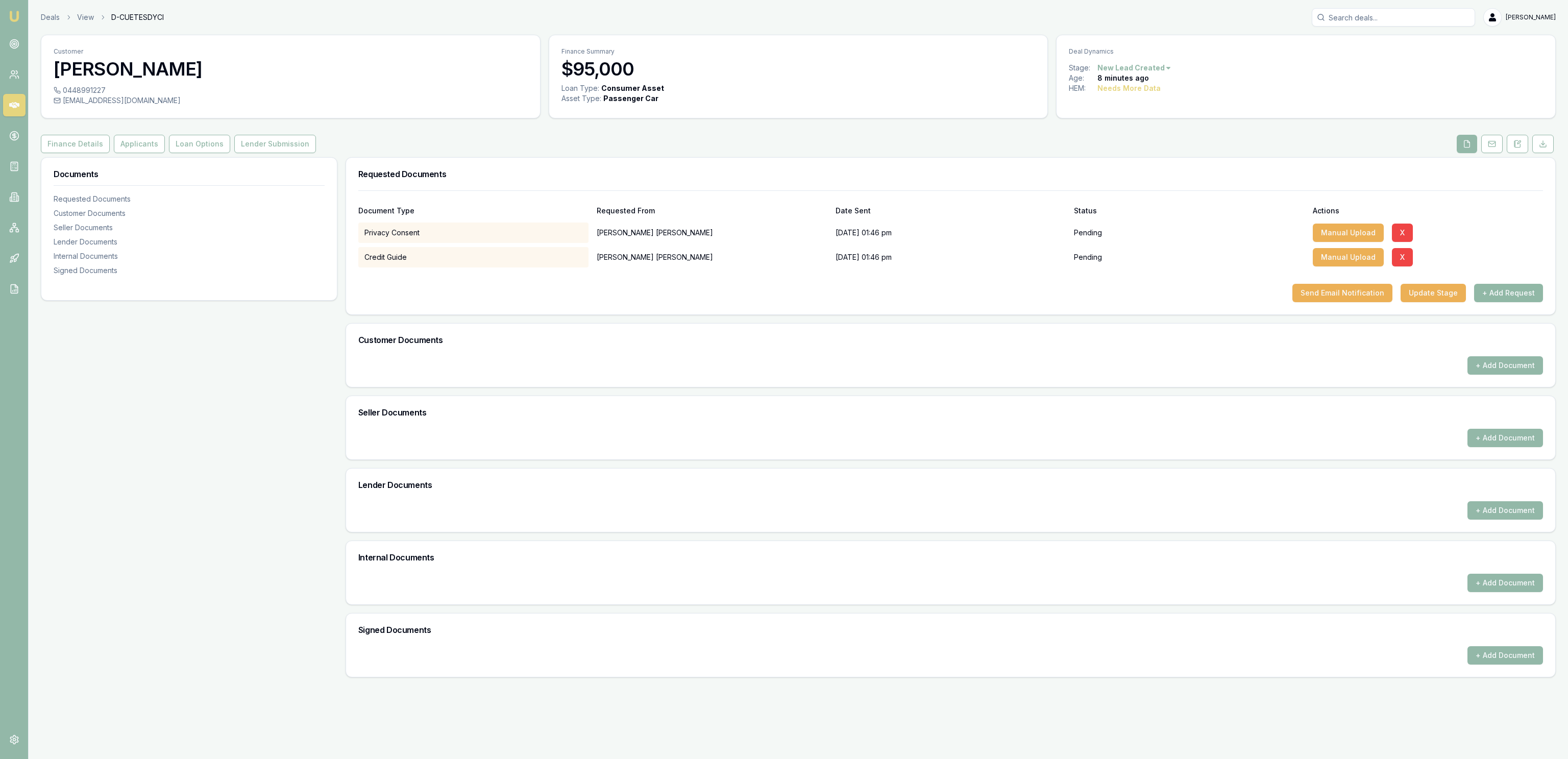
click at [1518, 303] on div "Document Type Requested From Date Sent Status Actions Privacy Consent Jett O'do…" at bounding box center [951, 253] width 1209 height 124
click at [1507, 298] on button "+ Add Request" at bounding box center [1508, 293] width 69 height 18
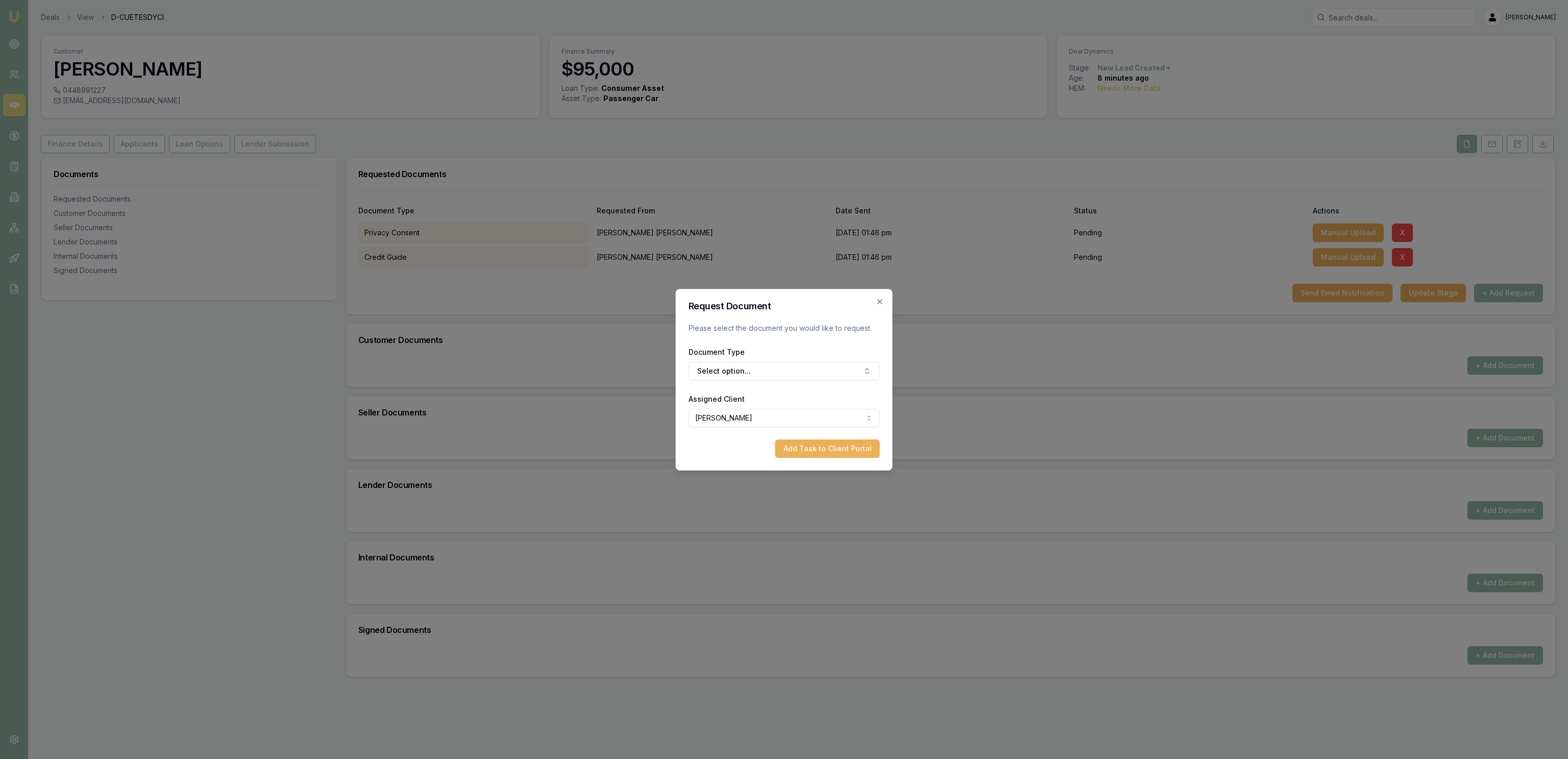
click at [807, 381] on form "Request Document Please select the document you would like to request. Document…" at bounding box center [784, 380] width 191 height 156
click at [811, 376] on button "Select option..." at bounding box center [784, 371] width 191 height 18
type input "front"
drag, startPoint x: 800, startPoint y: 439, endPoint x: 796, endPoint y: 443, distance: 5.7
click at [799, 438] on form "Request Document Please select the document you would like to request. Document…" at bounding box center [784, 380] width 191 height 156
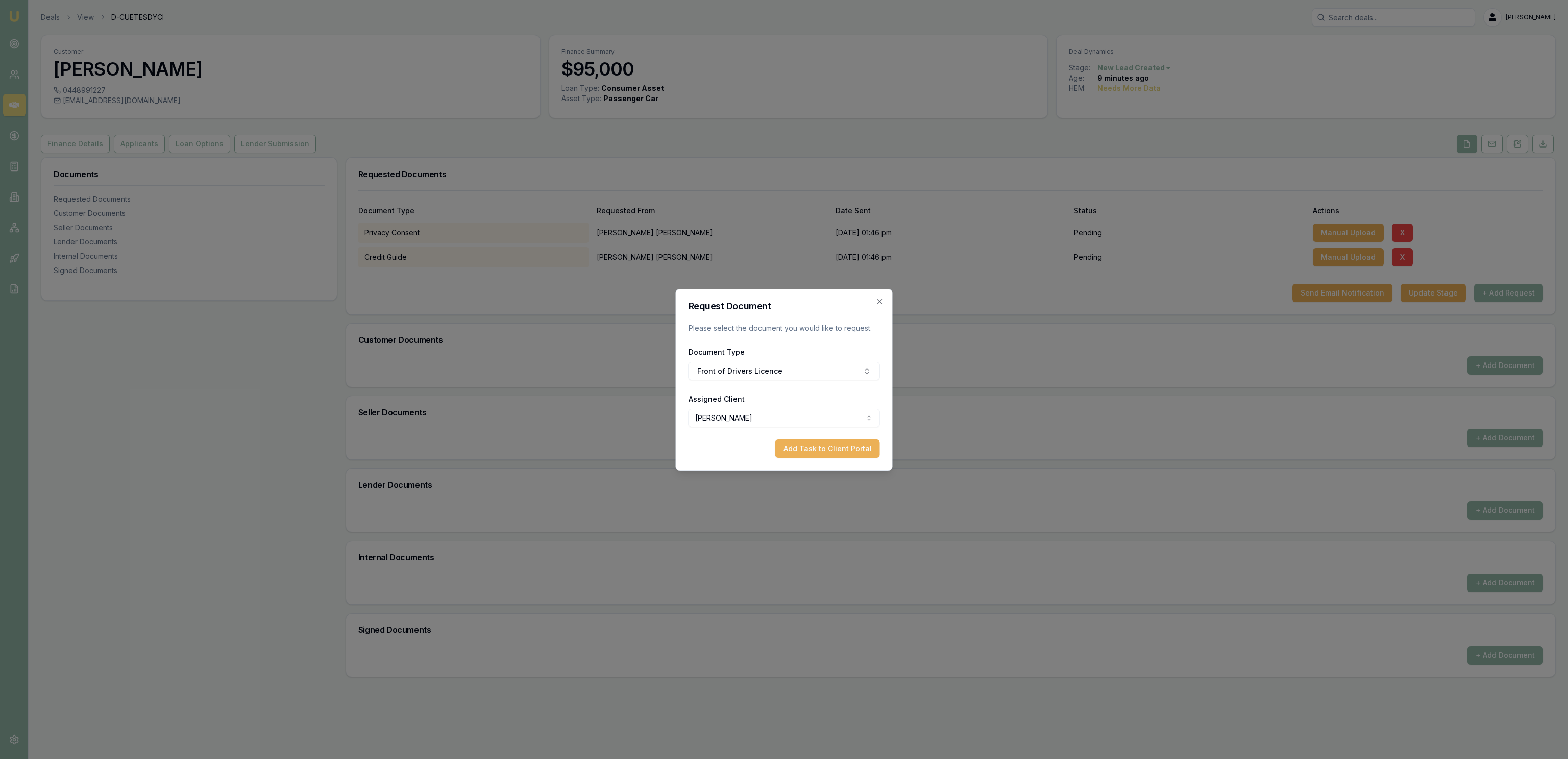
drag, startPoint x: 796, startPoint y: 444, endPoint x: 805, endPoint y: 445, distance: 9.1
click at [797, 444] on button "Add Task to Client Portal" at bounding box center [828, 449] width 105 height 18
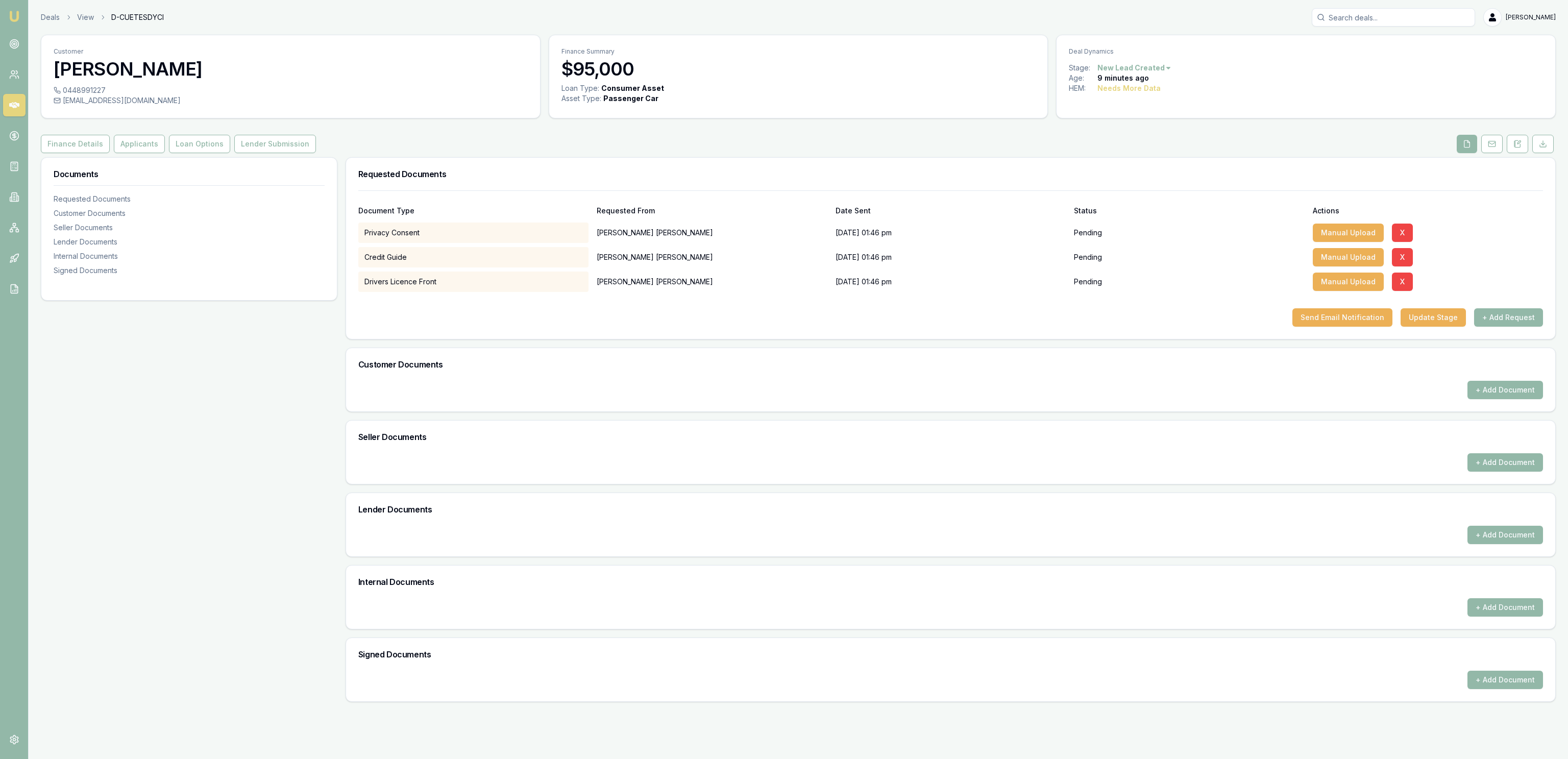
click at [1516, 318] on button "+ Add Request" at bounding box center [1508, 317] width 69 height 18
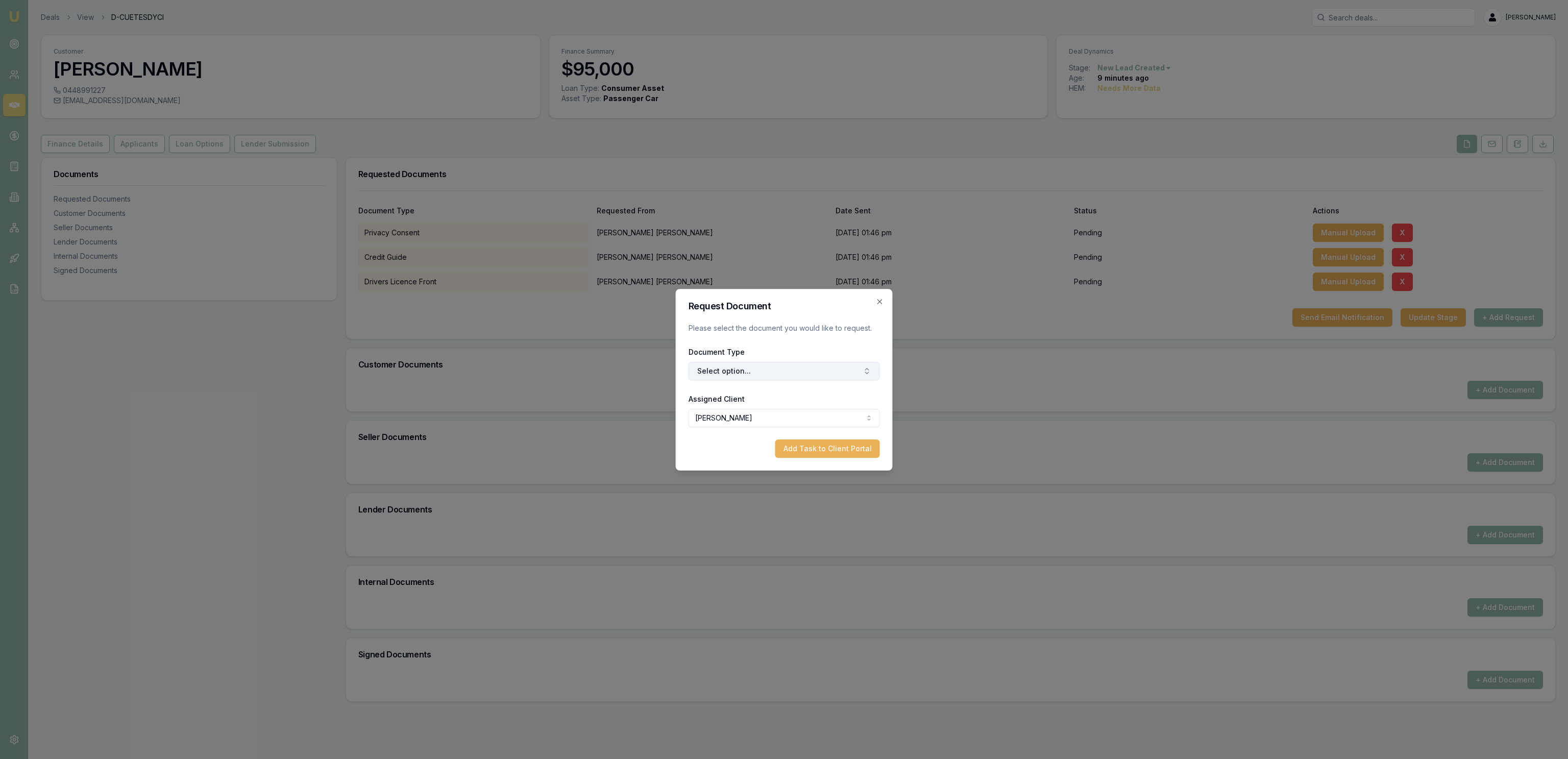
click at [751, 376] on button "Select option..." at bounding box center [784, 371] width 191 height 18
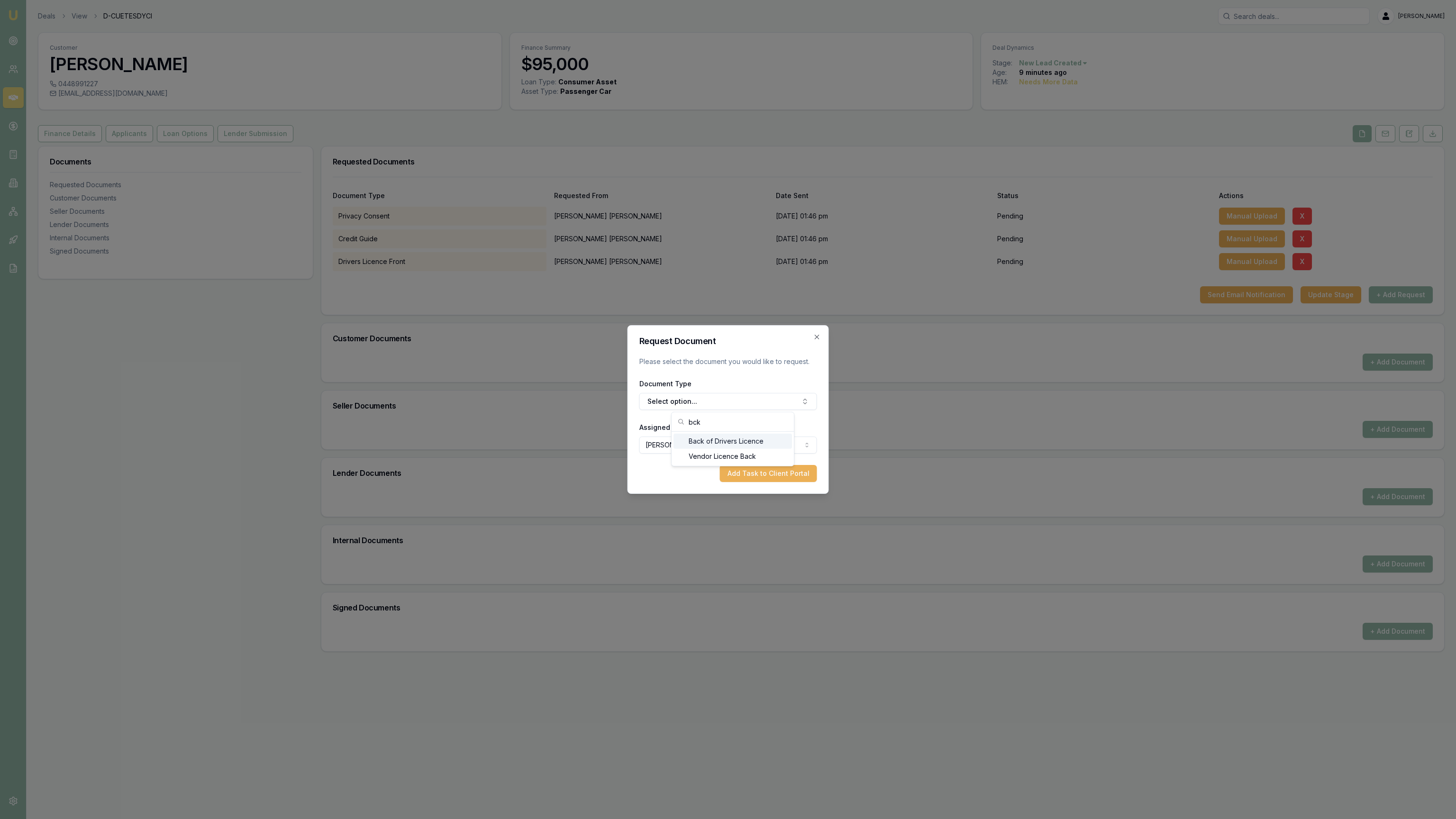
type input "bck"
click at [747, 441] on div "Back of Drivers Licence" at bounding box center [733, 441] width 119 height 15
click at [748, 479] on button "Add Task to Client Portal" at bounding box center [769, 474] width 97 height 17
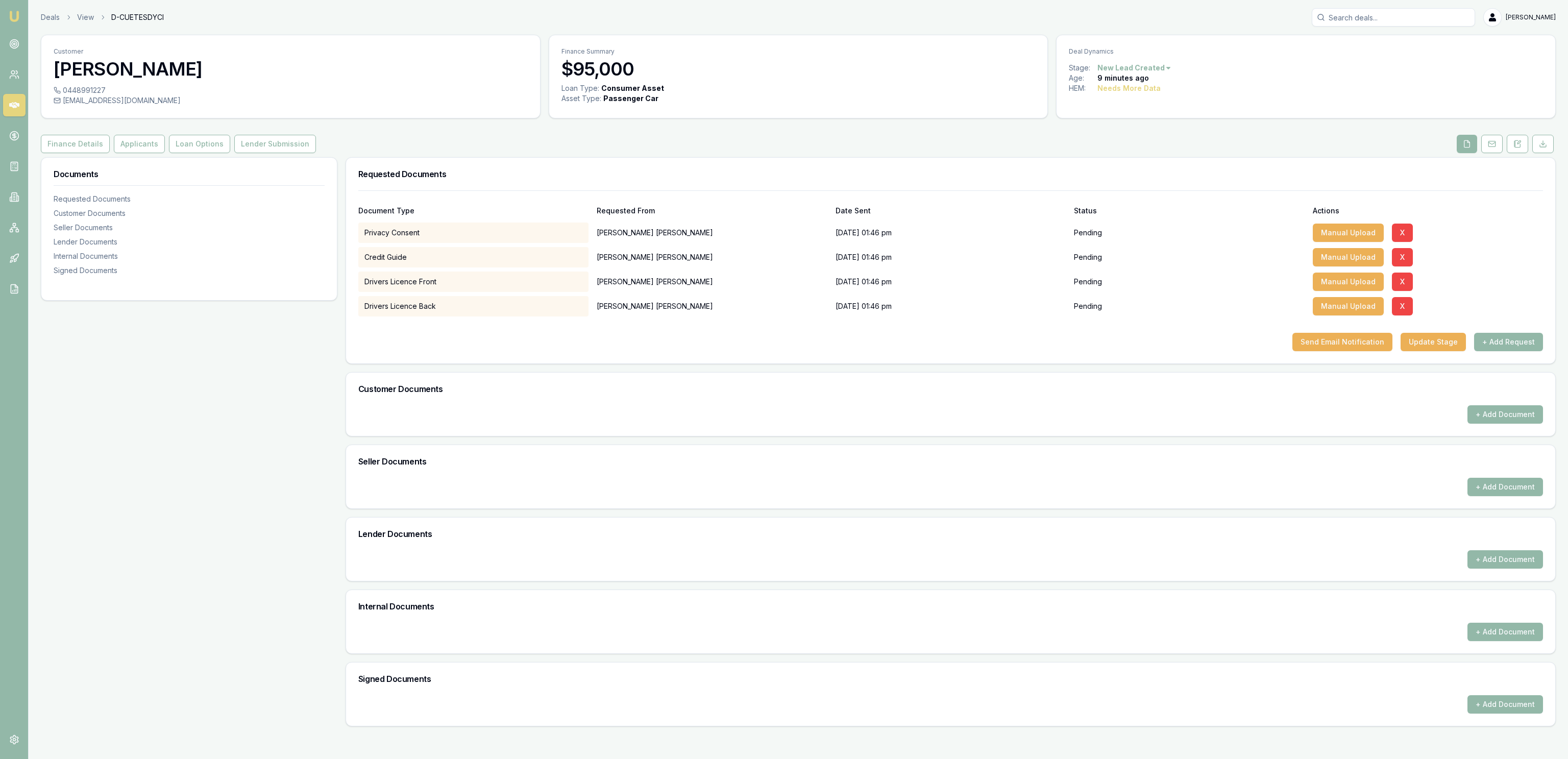
click at [1501, 334] on button "+ Add Request" at bounding box center [1508, 342] width 69 height 18
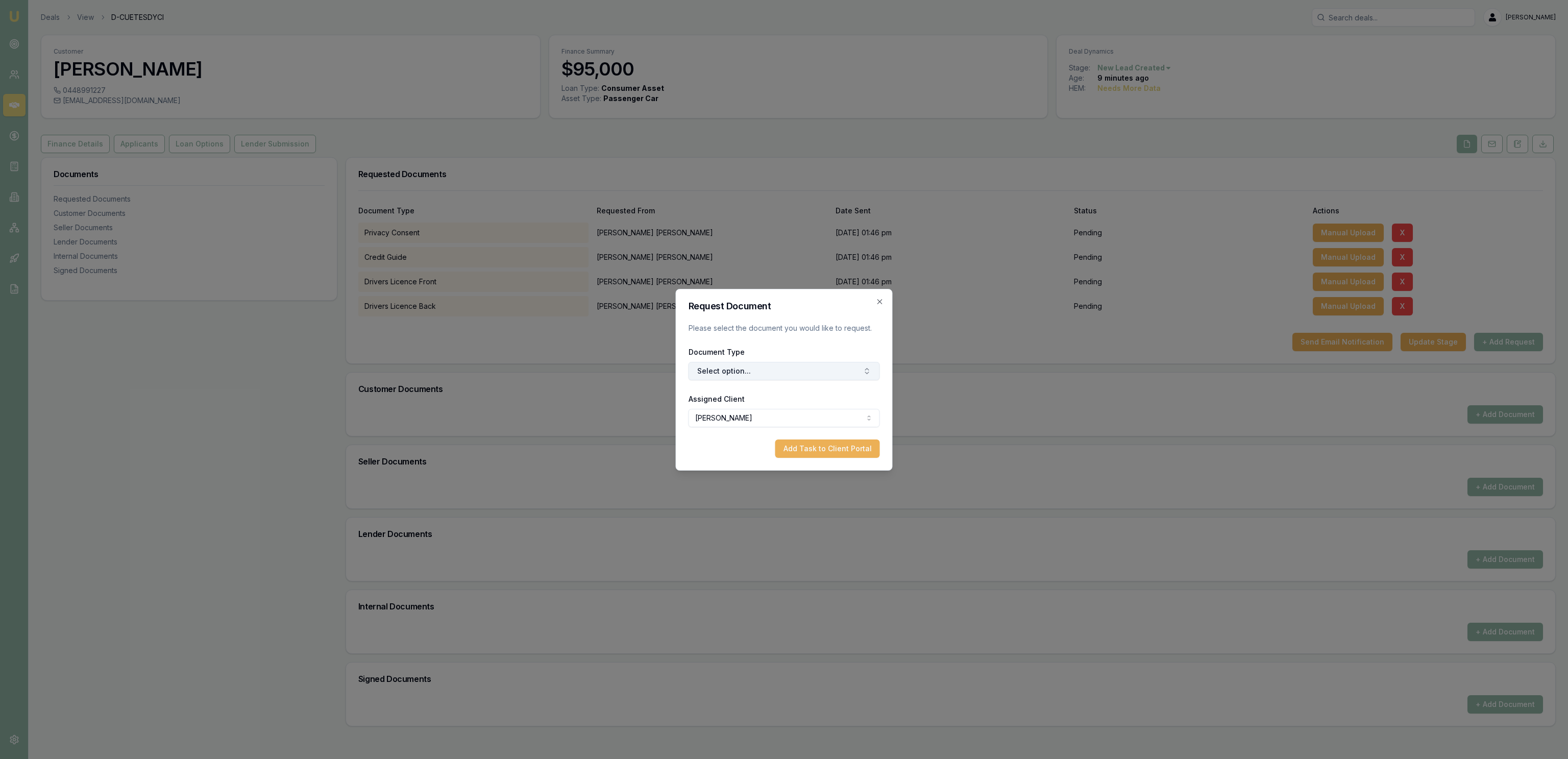
click at [827, 368] on button "Select option..." at bounding box center [784, 371] width 191 height 18
type input "medica"
click at [869, 447] on button "Add Task to Client Portal" at bounding box center [828, 449] width 105 height 18
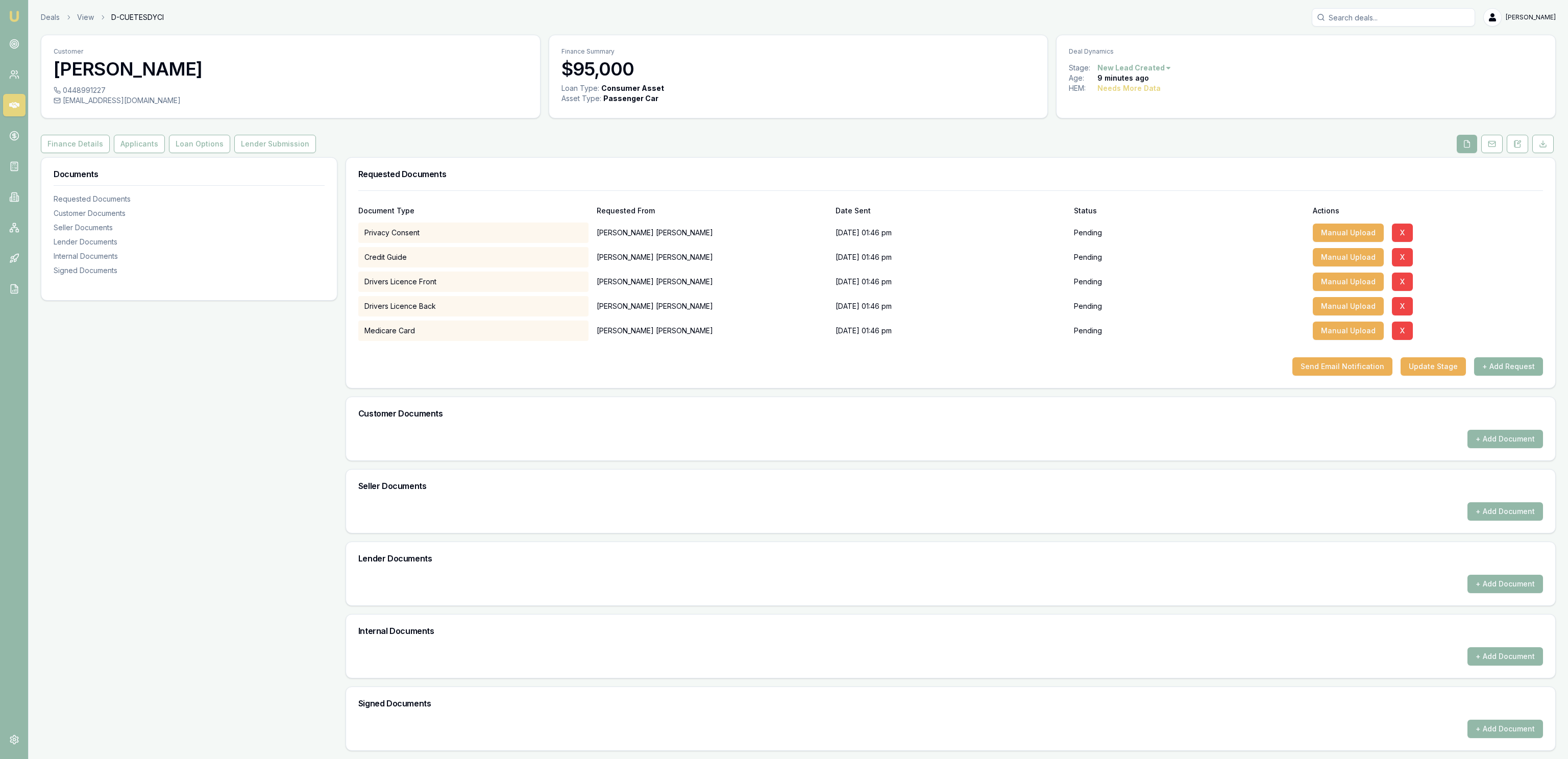
drag, startPoint x: 1516, startPoint y: 362, endPoint x: 1519, endPoint y: 352, distance: 10.4
click at [1516, 361] on button "+ Add Request" at bounding box center [1508, 366] width 69 height 18
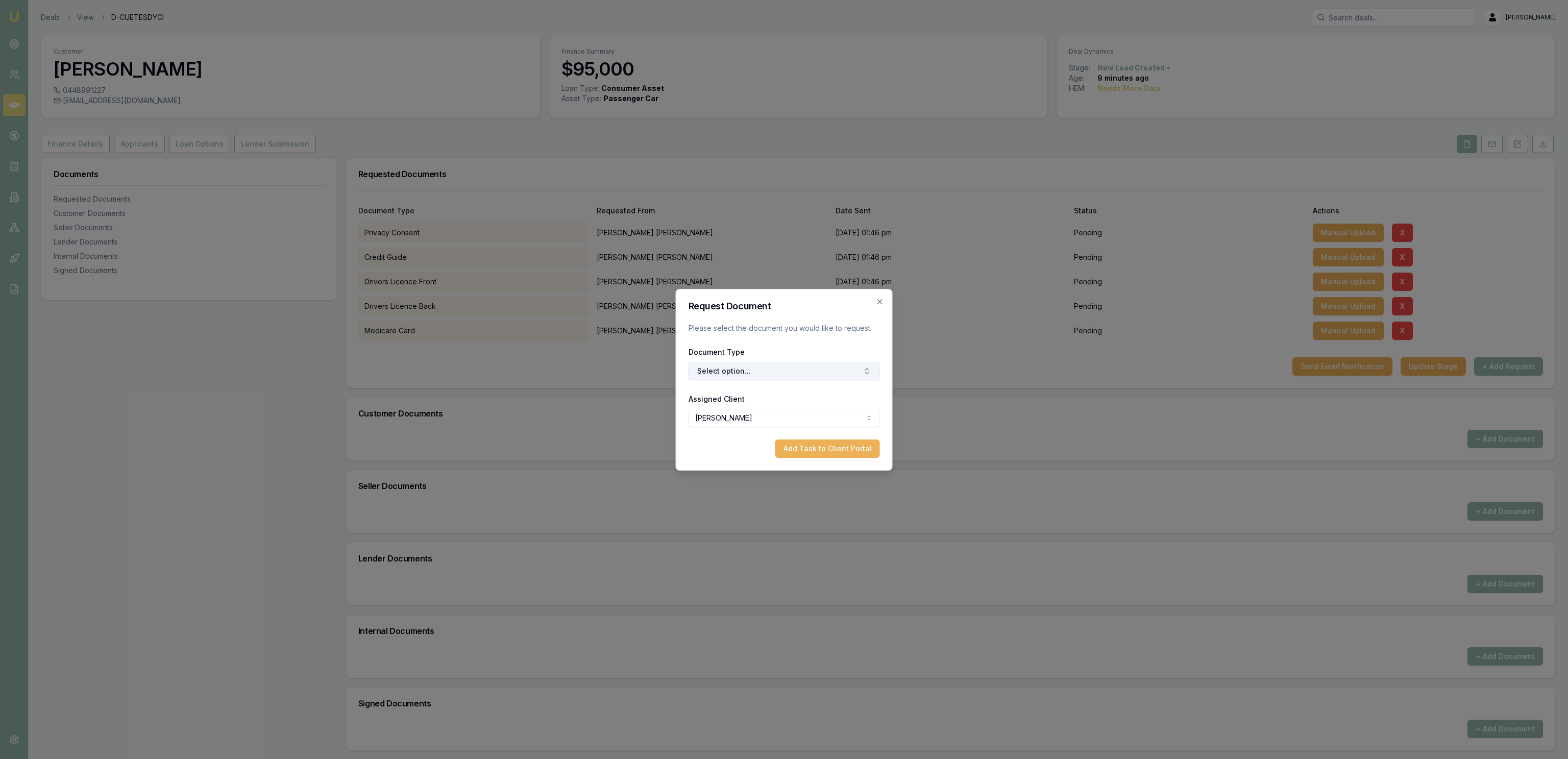
click at [770, 365] on button "Select option..." at bounding box center [784, 371] width 191 height 18
type input "payslip"
click at [861, 444] on button "Add Task to Client Portal" at bounding box center [828, 449] width 105 height 18
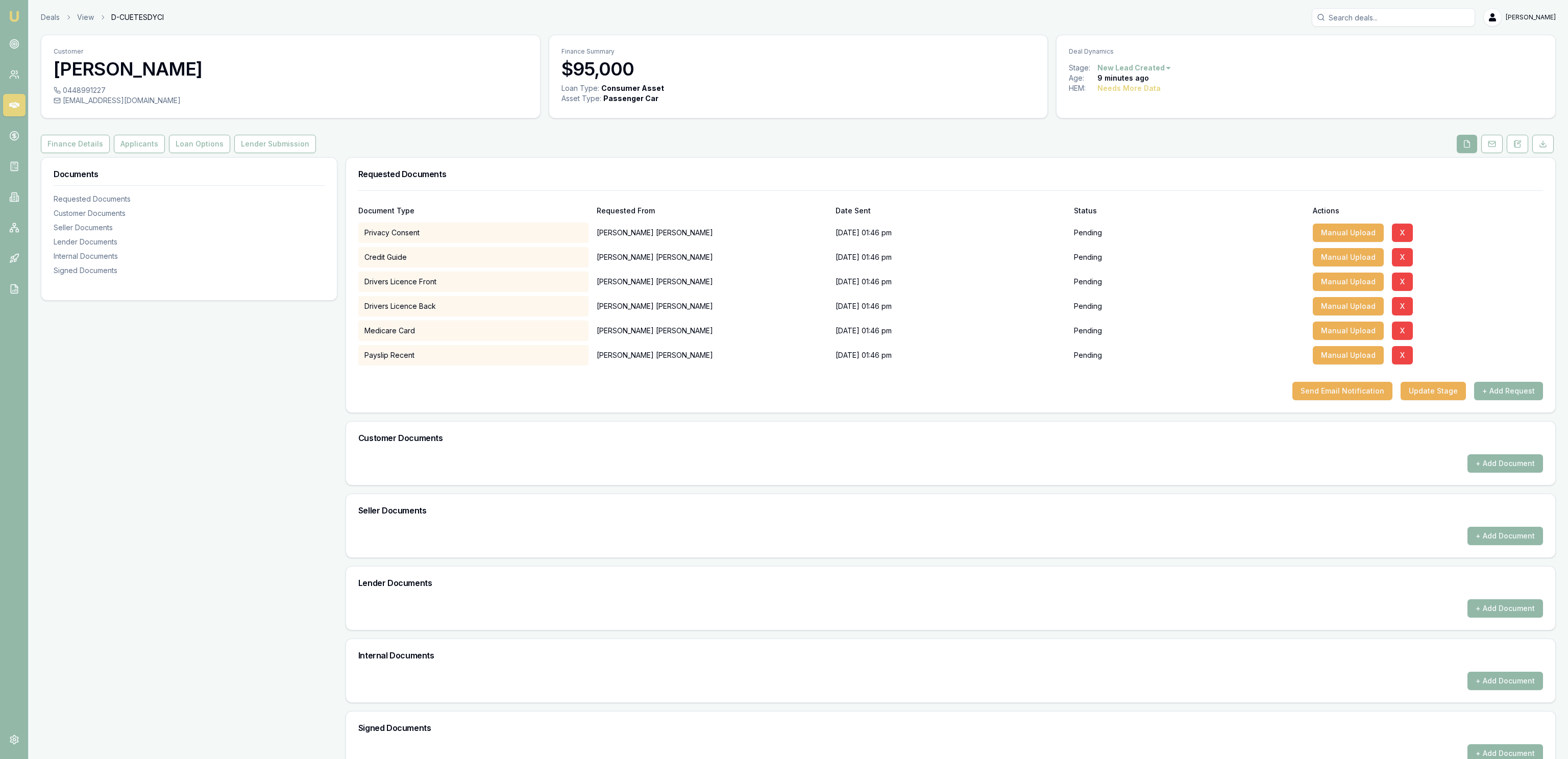
click at [1494, 391] on button "+ Add Request" at bounding box center [1508, 391] width 69 height 18
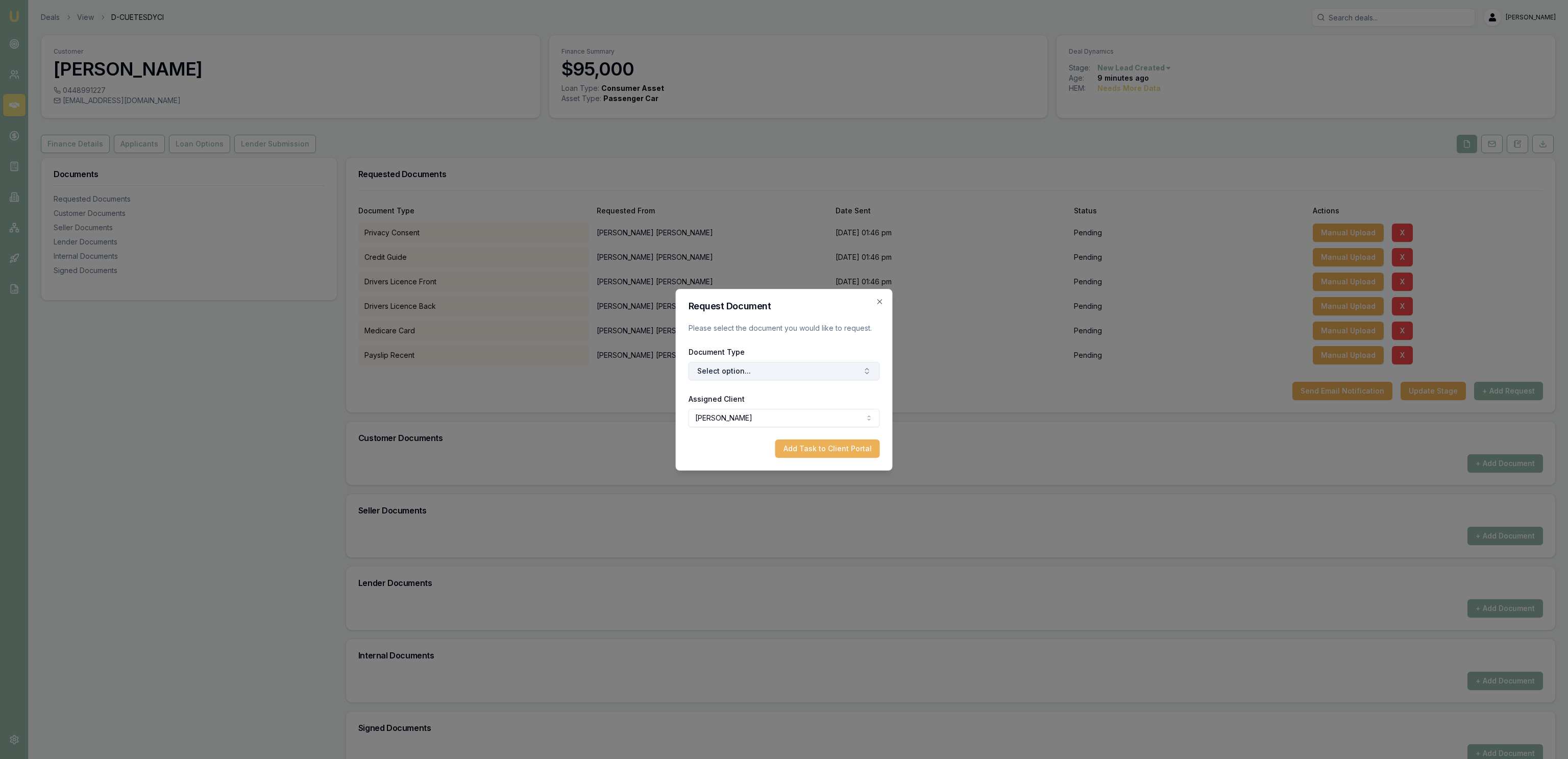
click at [829, 376] on button "Select option..." at bounding box center [784, 371] width 191 height 18
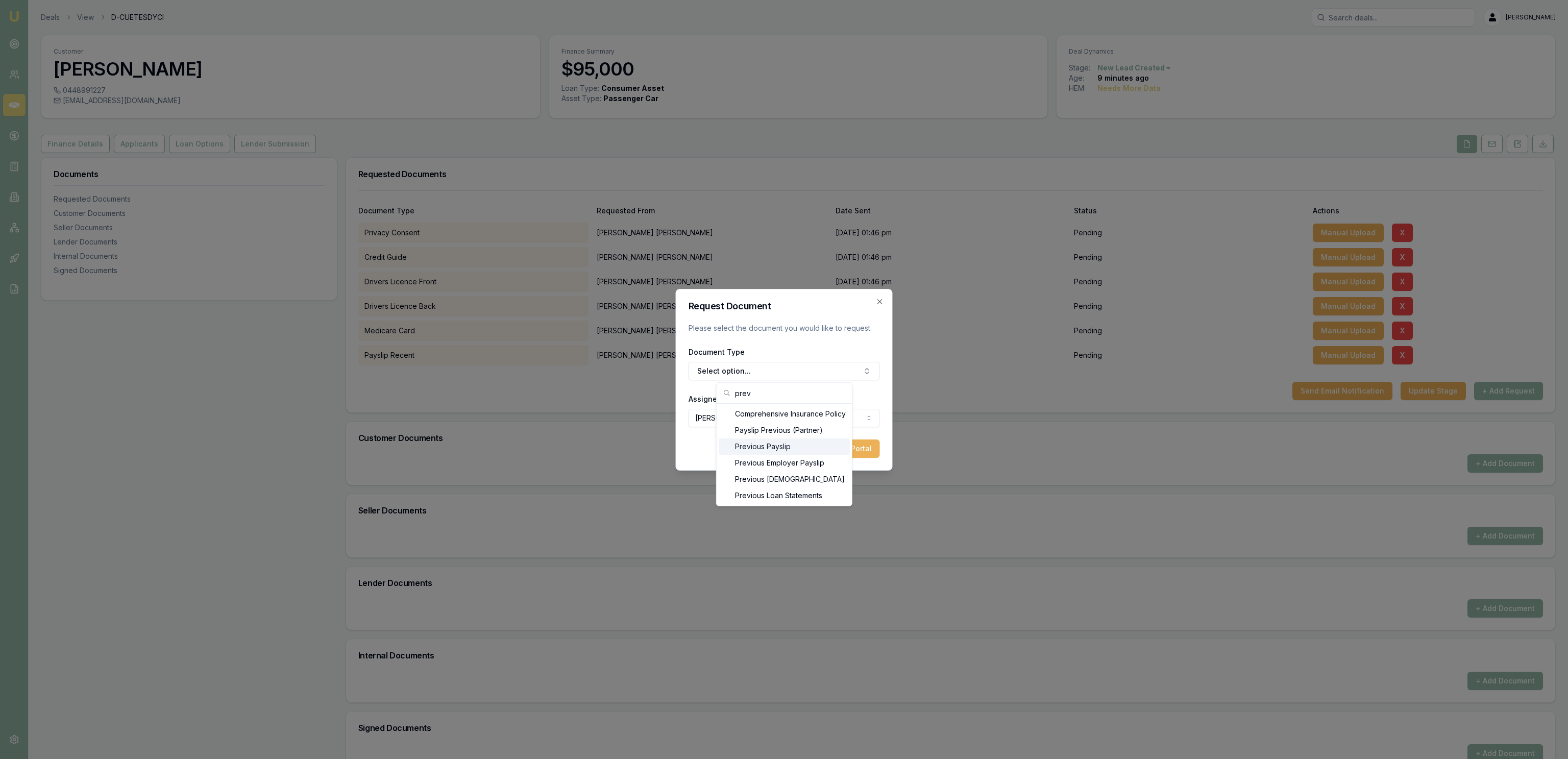
type input "prev"
click at [826, 450] on div "Previous Payslip" at bounding box center [785, 446] width 131 height 16
click at [858, 452] on button "Add Task to Client Portal" at bounding box center [828, 449] width 105 height 18
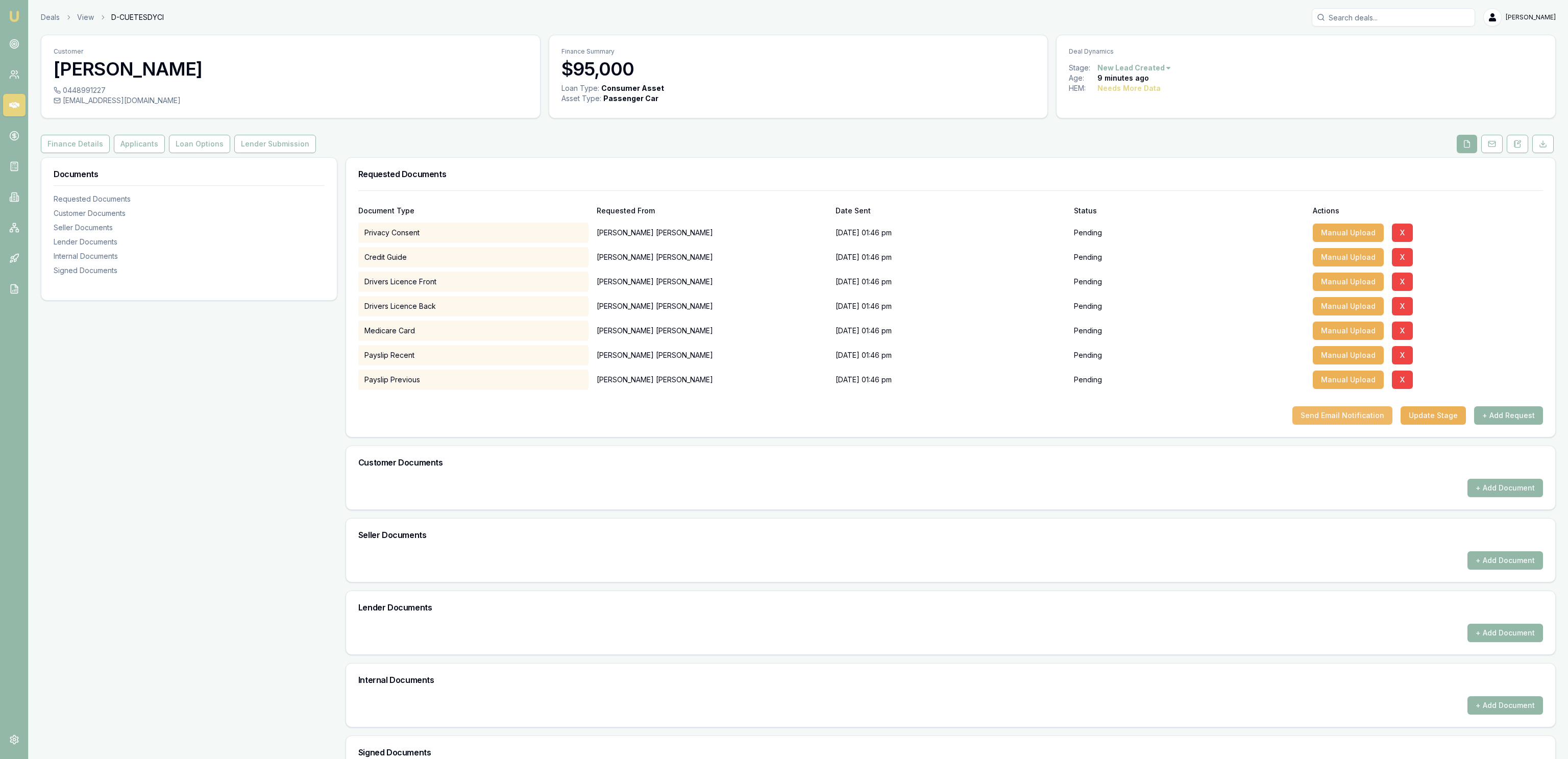
click at [1377, 416] on button "Send Email Notification" at bounding box center [1342, 415] width 100 height 18
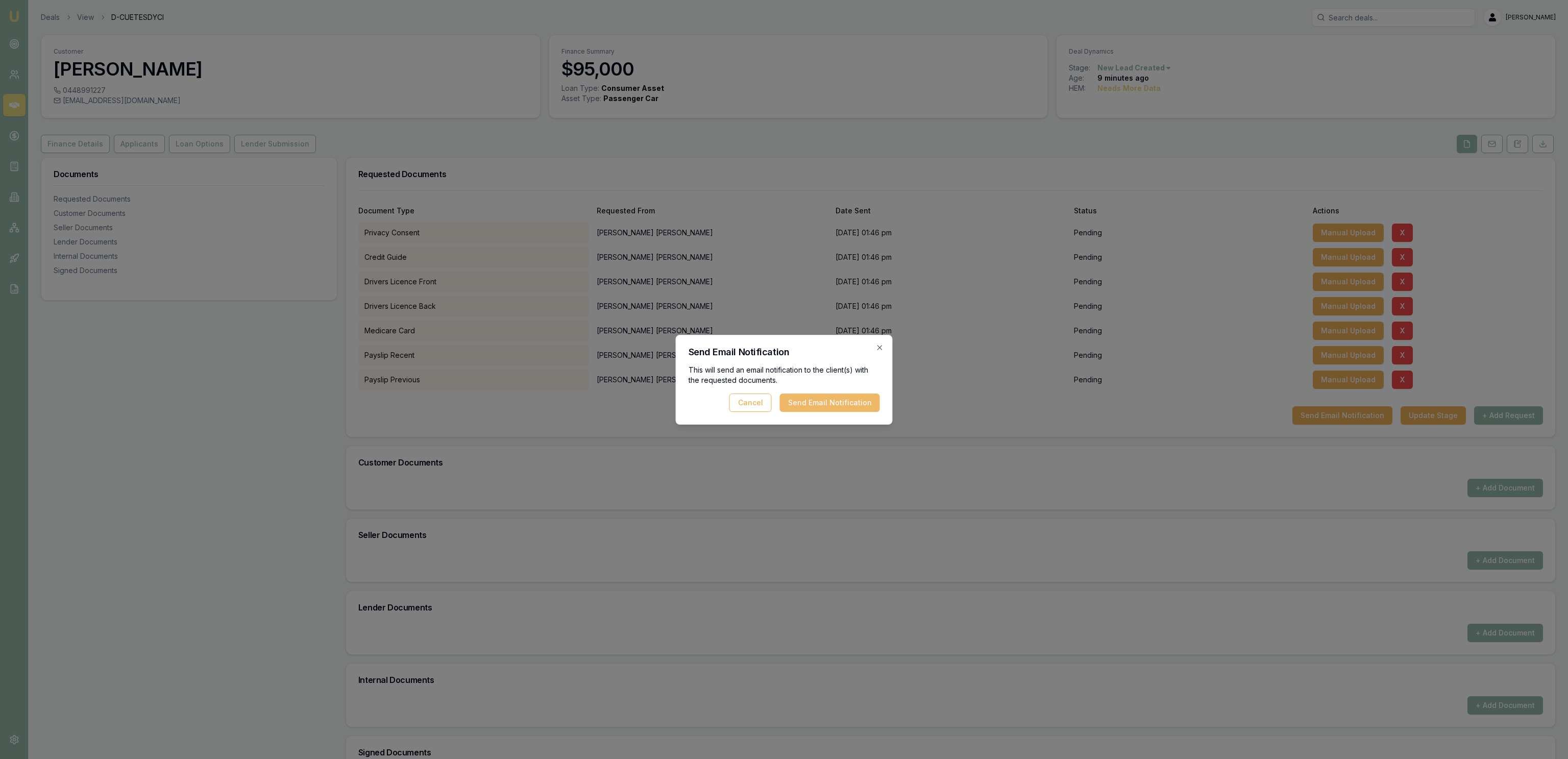
click at [836, 404] on button "Send Email Notification" at bounding box center [830, 403] width 100 height 18
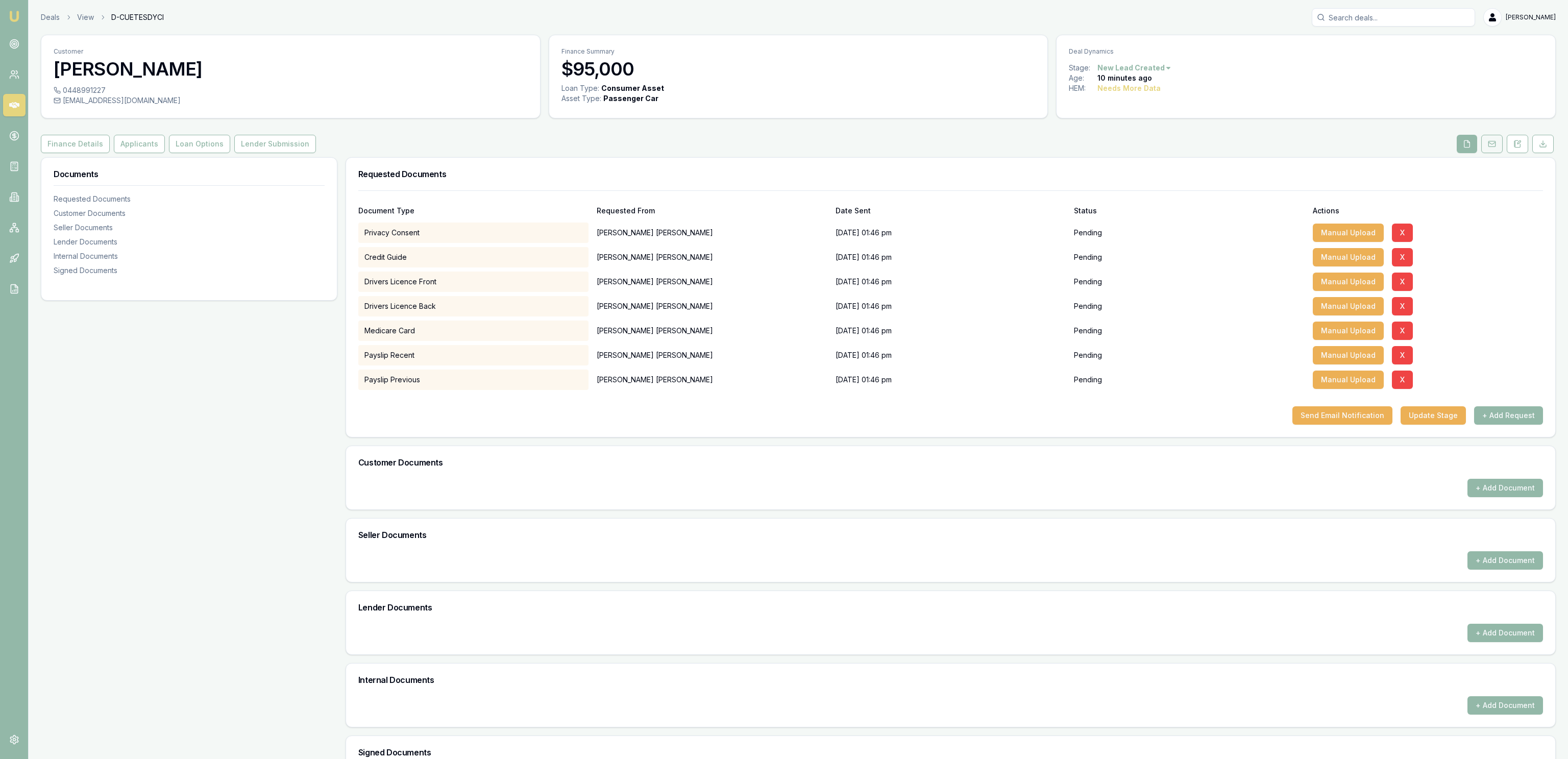
click at [1486, 139] on button at bounding box center [1491, 144] width 21 height 18
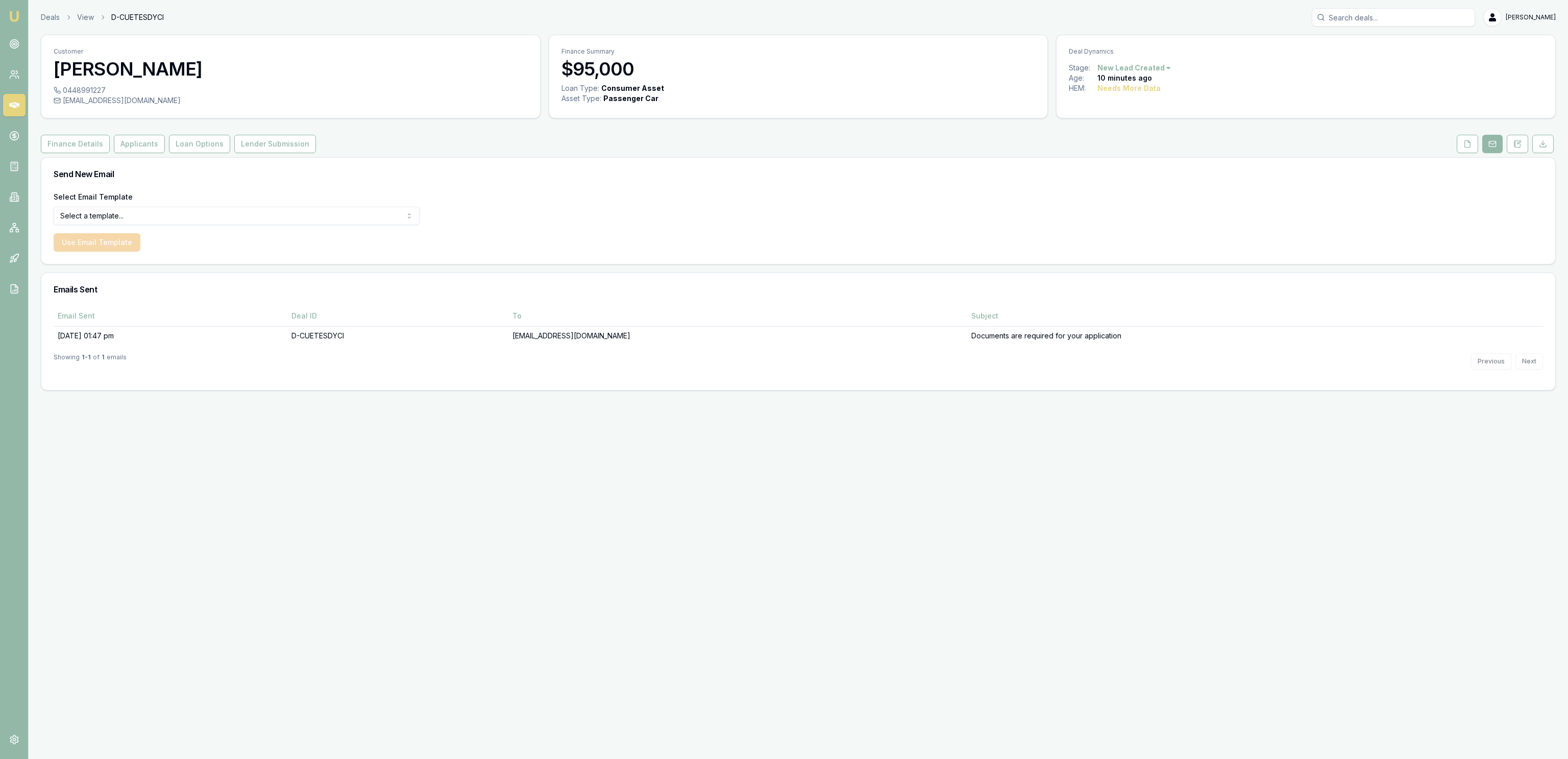
drag, startPoint x: 827, startPoint y: 234, endPoint x: 830, endPoint y: 223, distance: 11.4
click at [827, 233] on div "Select Email Template Select a template... Dealer Tax Invoice Document Request …" at bounding box center [798, 227] width 1514 height 74
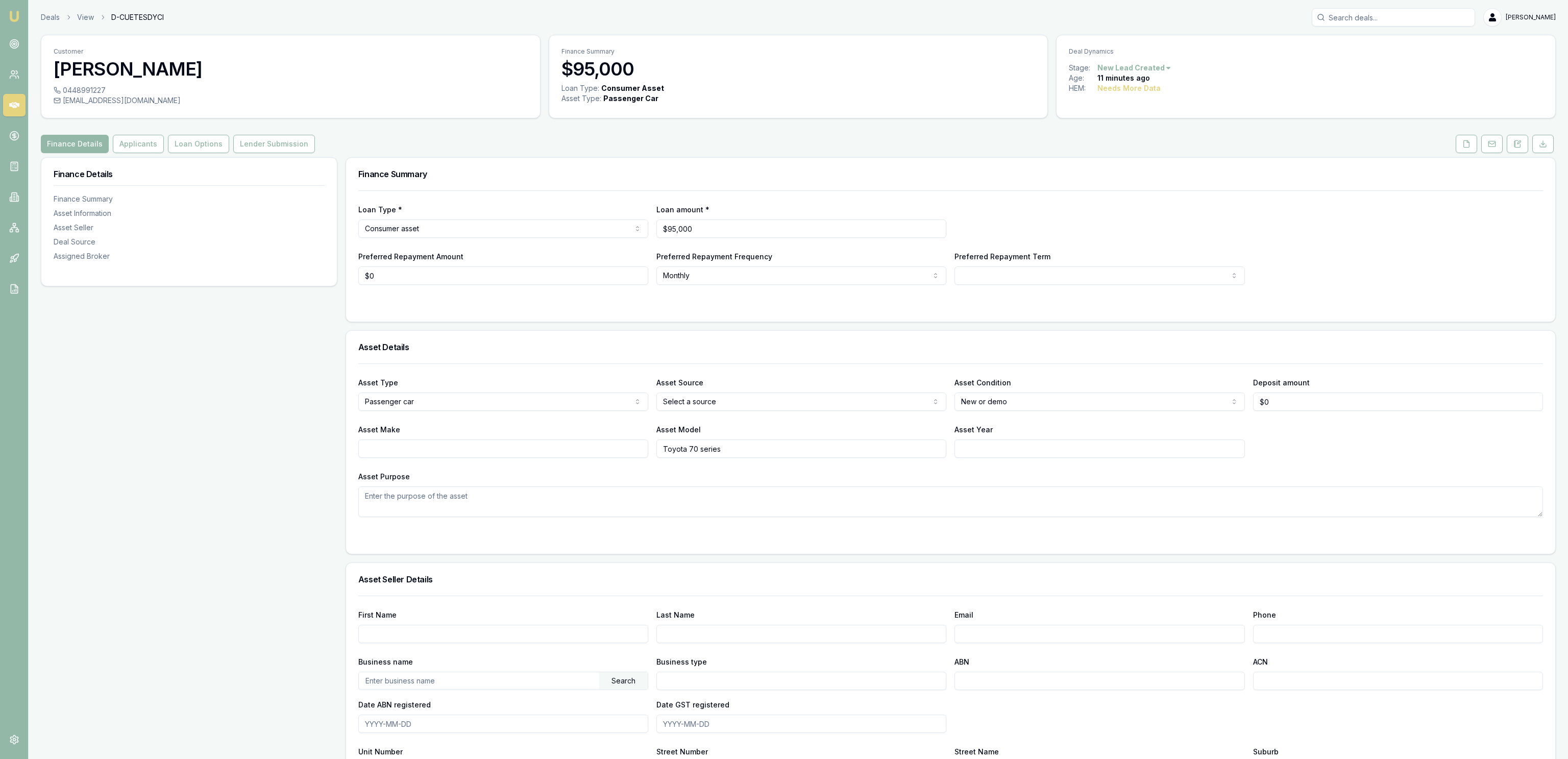
click at [1525, 153] on div "Customer [PERSON_NAME] 0448991227 [EMAIL_ADDRESS][DOMAIN_NAME] Finance Summary …" at bounding box center [798, 568] width 1515 height 1068
click at [1479, 144] on link at bounding box center [1492, 144] width 26 height 18
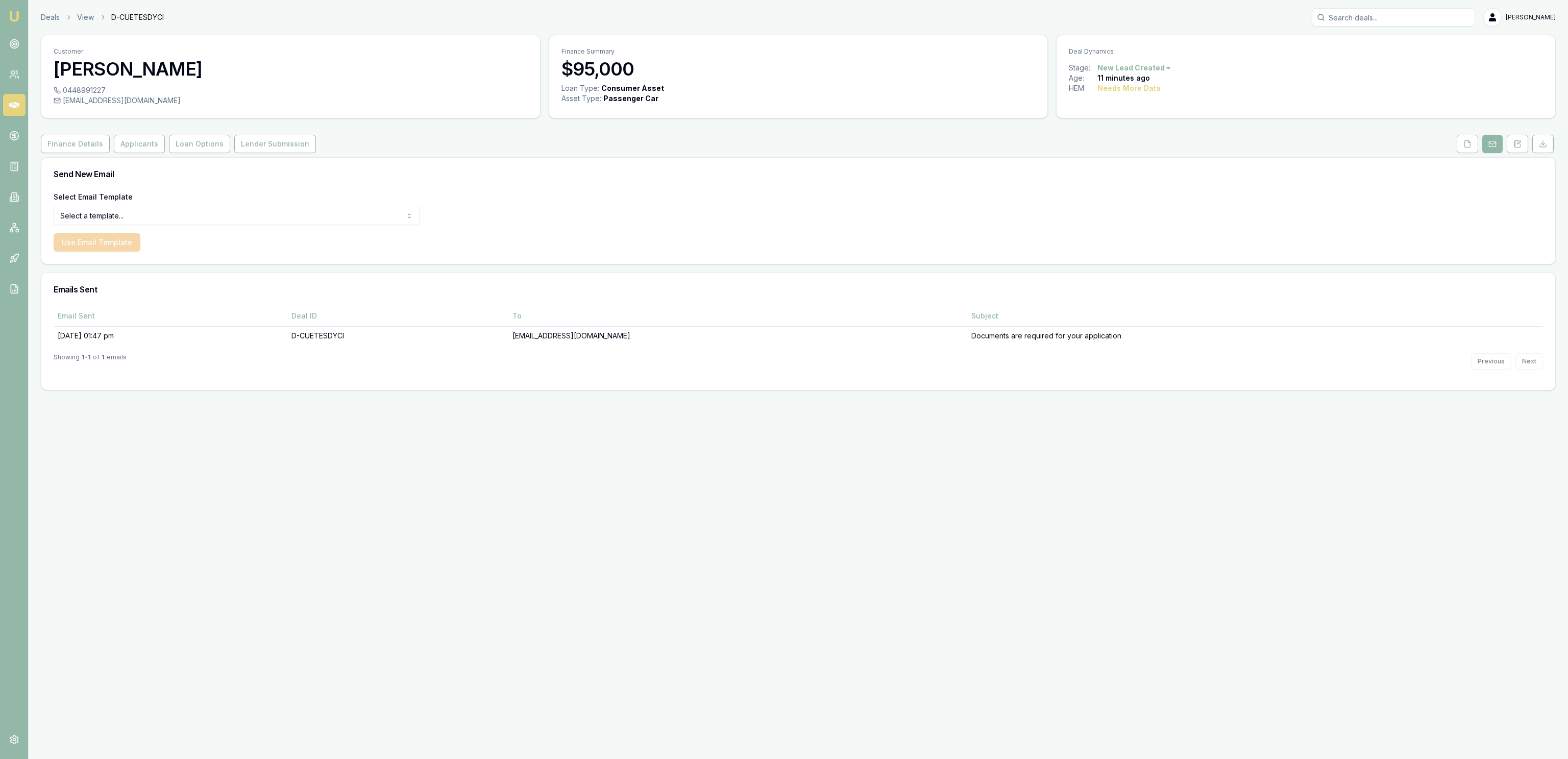
click at [1485, 144] on button at bounding box center [1493, 144] width 21 height 18
click at [1465, 147] on icon at bounding box center [1467, 144] width 8 height 8
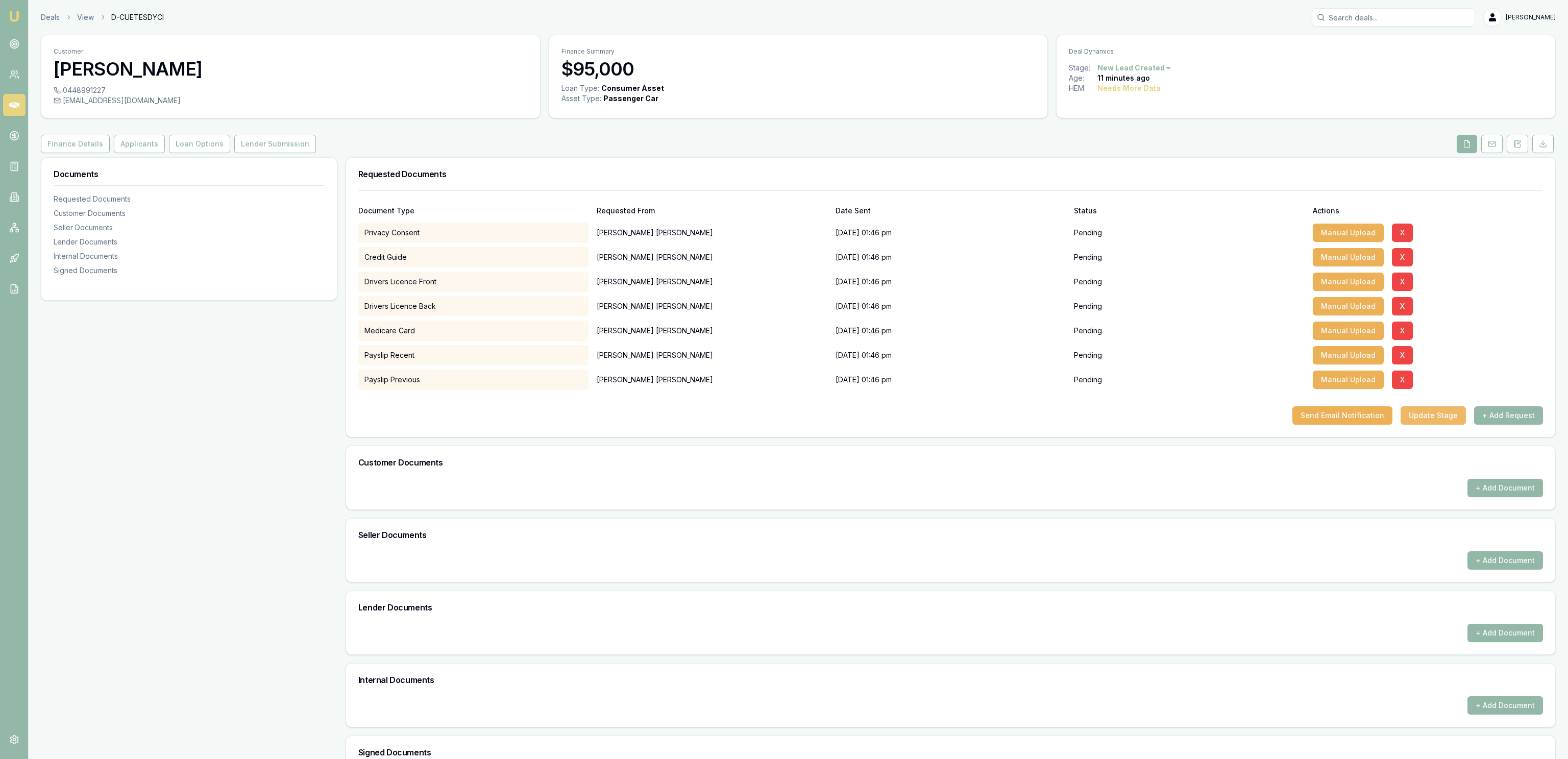
click at [1443, 416] on button "Update Stage" at bounding box center [1433, 415] width 65 height 18
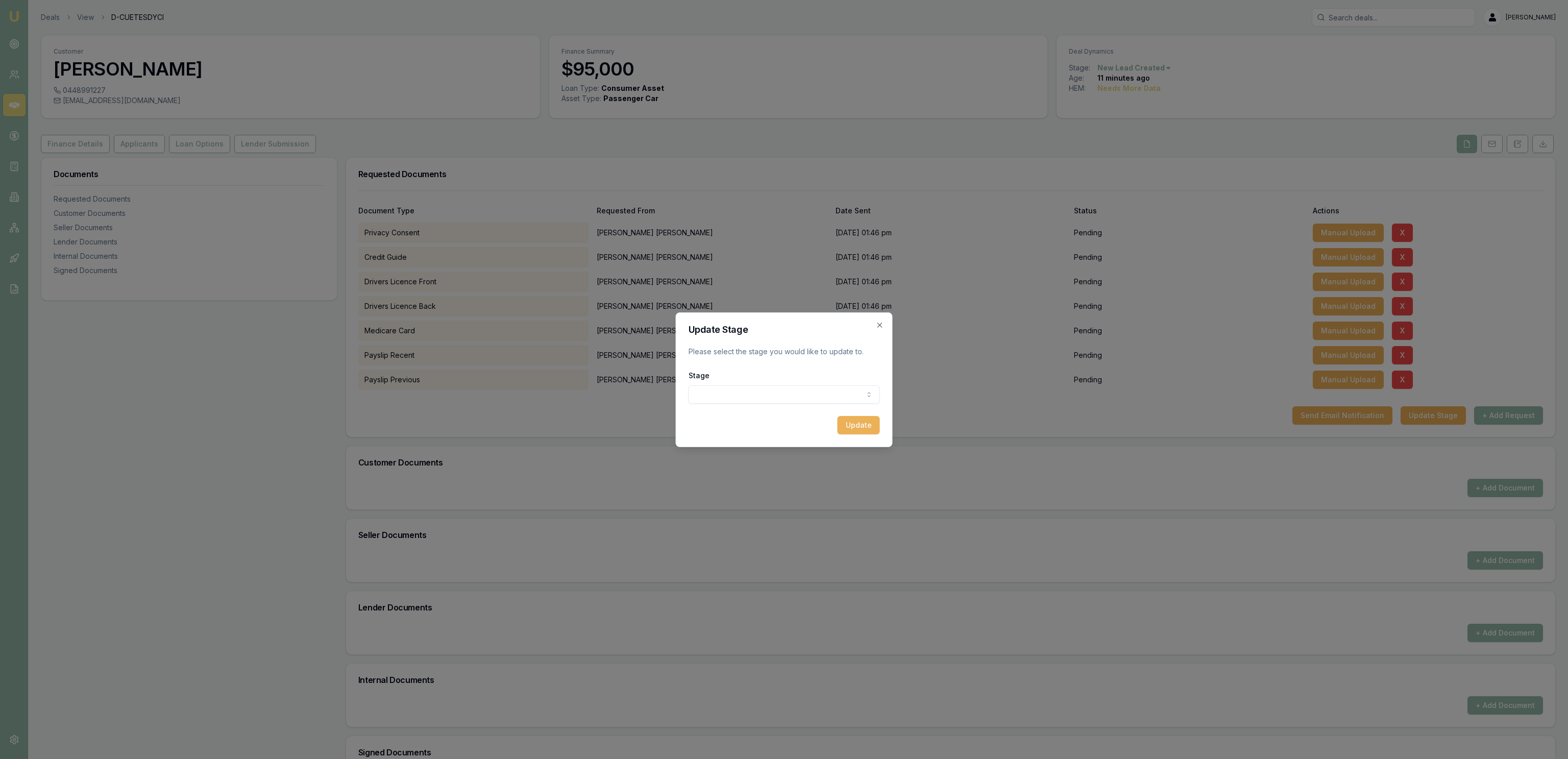
click at [820, 404] on body "Emu Broker Deals View D-CUETESDYCI [PERSON_NAME] Fanfulla Toggle Menu Customer …" at bounding box center [784, 379] width 1568 height 759
select select "DOCUMENTS_REQUESTED_FROM_CLIENT"
drag, startPoint x: 845, startPoint y: 424, endPoint x: 842, endPoint y: 410, distance: 14.3
click at [845, 422] on button "Update" at bounding box center [859, 425] width 43 height 18
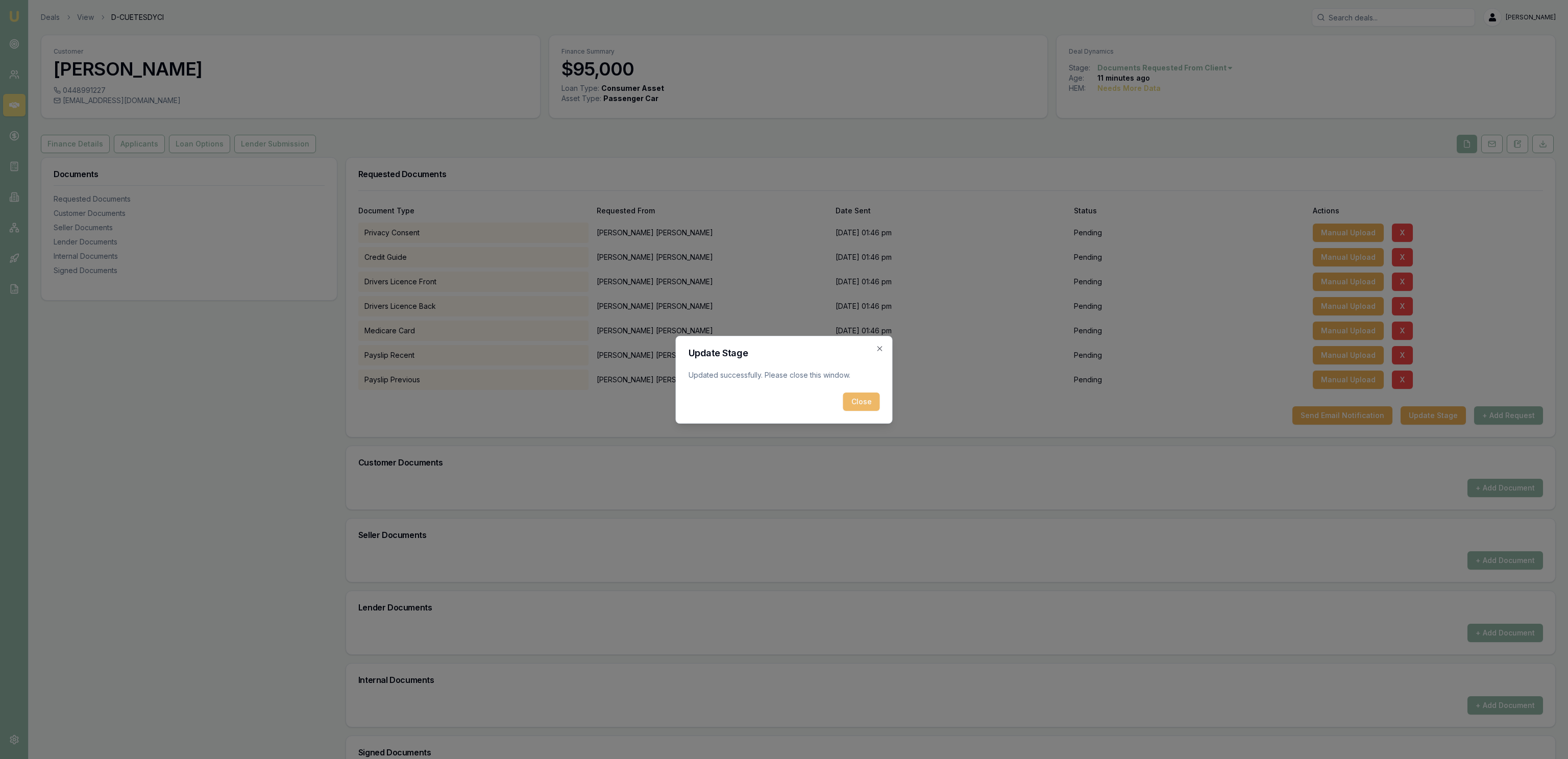
click at [855, 407] on button "Close" at bounding box center [861, 402] width 37 height 18
